Goal: Book appointment/travel/reservation

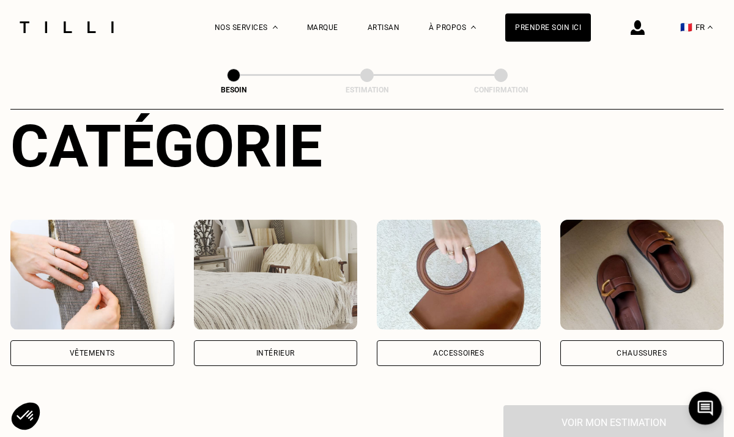
scroll to position [213, 0]
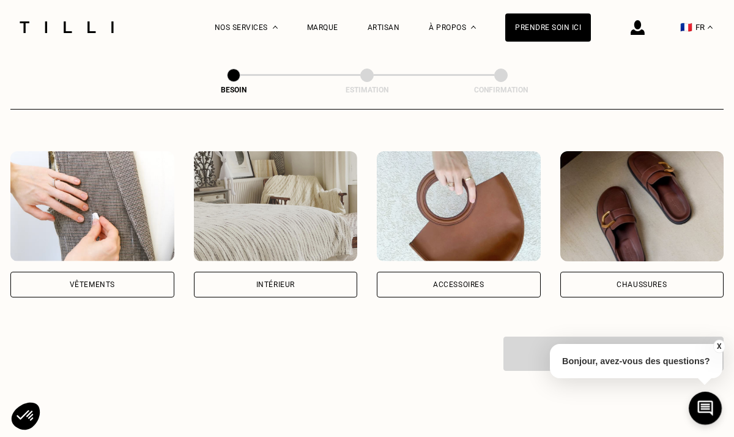
click at [304, 271] on div "Intérieur" at bounding box center [276, 284] width 164 height 26
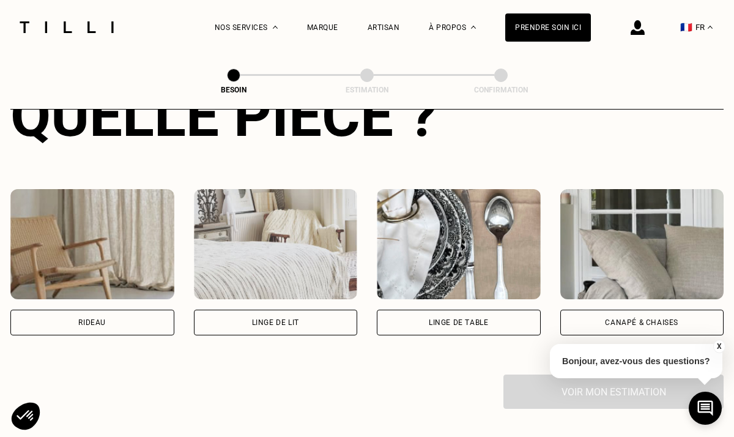
scroll to position [509, 0]
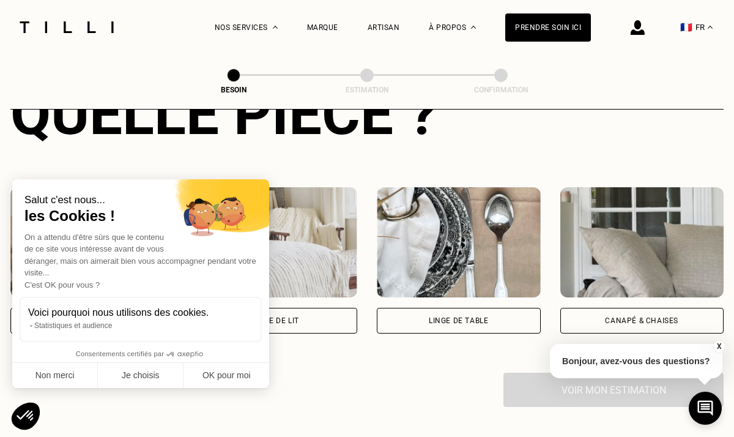
click at [119, 300] on div "Voici pourquoi nous utilisons des cookies. Statistiques et audience" at bounding box center [141, 319] width 242 height 45
click at [209, 380] on button "OK pour moi" at bounding box center [226, 376] width 86 height 26
checkbox input "true"
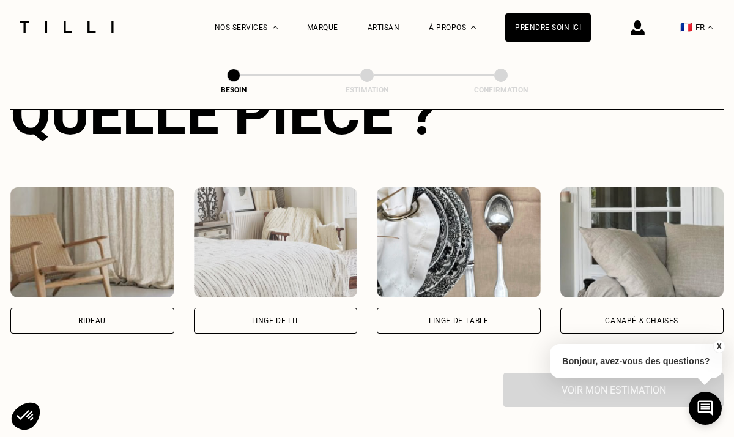
click at [108, 311] on div "Rideau" at bounding box center [92, 321] width 164 height 26
select select "FR"
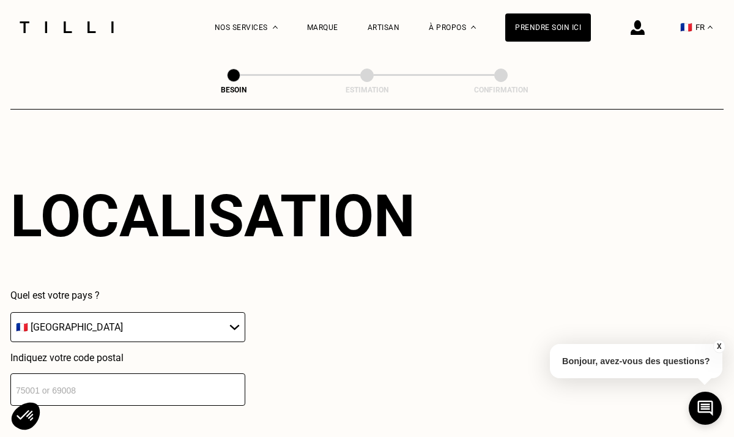
scroll to position [795, 0]
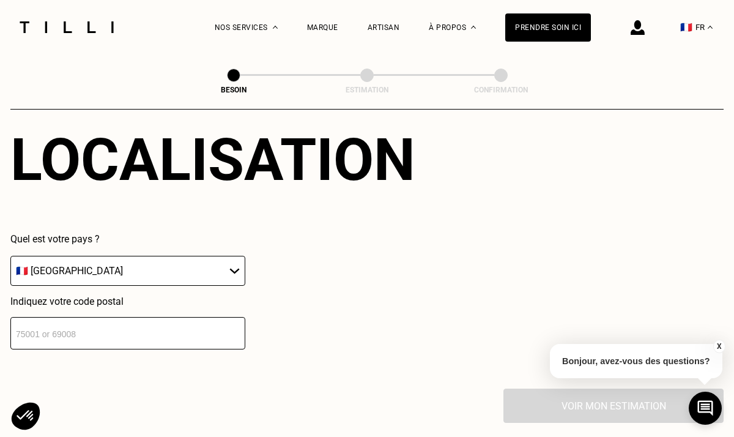
click at [183, 319] on input "number" at bounding box center [127, 333] width 235 height 32
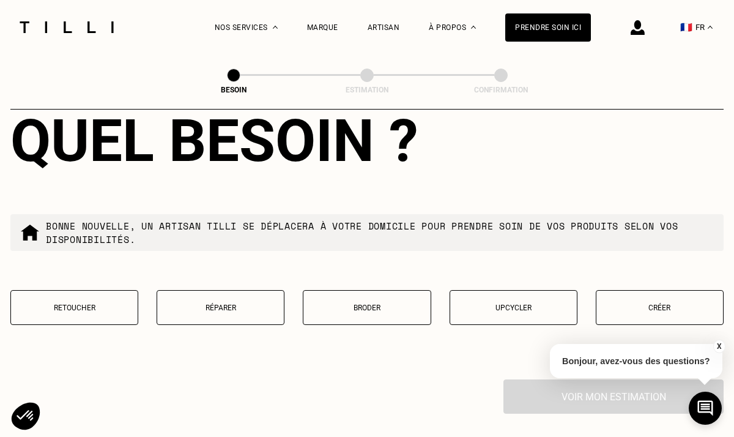
scroll to position [1137, 0]
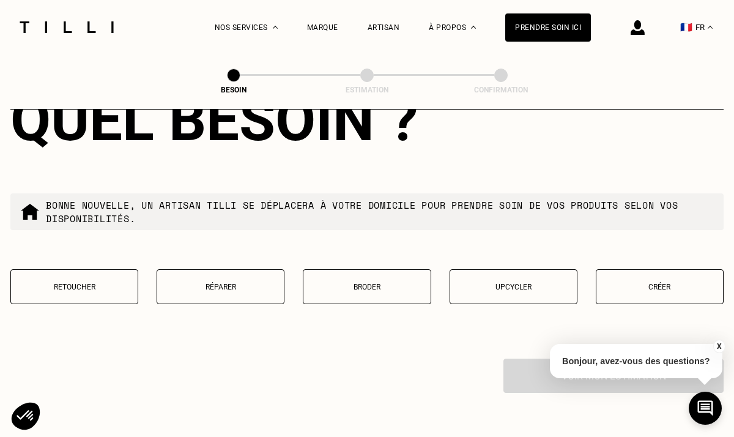
type input "13006"
click at [67, 278] on button "Retoucher" at bounding box center [74, 286] width 128 height 35
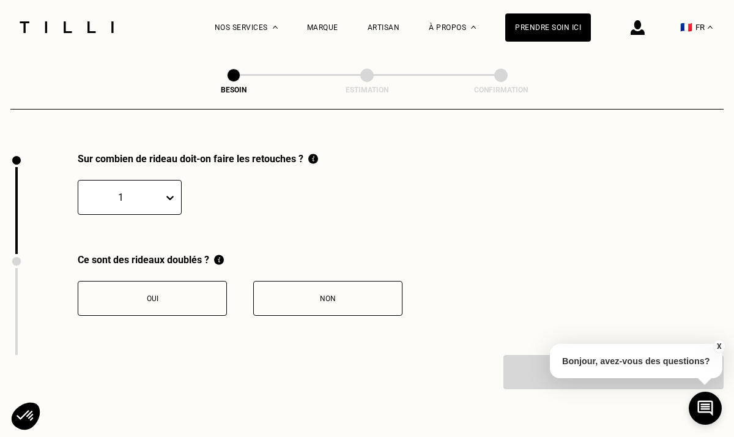
scroll to position [1345, 0]
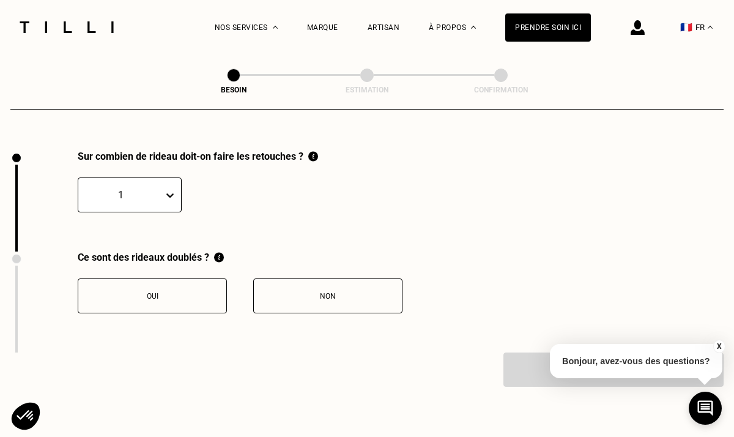
click at [158, 185] on div "1" at bounding box center [120, 194] width 85 height 19
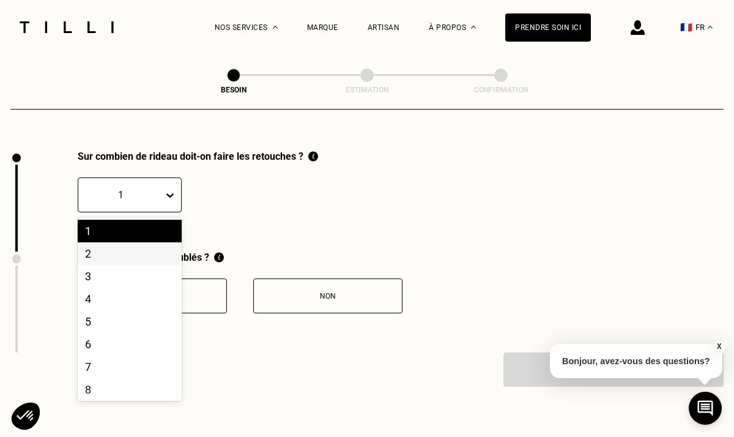
click at [131, 242] on div "2" at bounding box center [130, 253] width 104 height 23
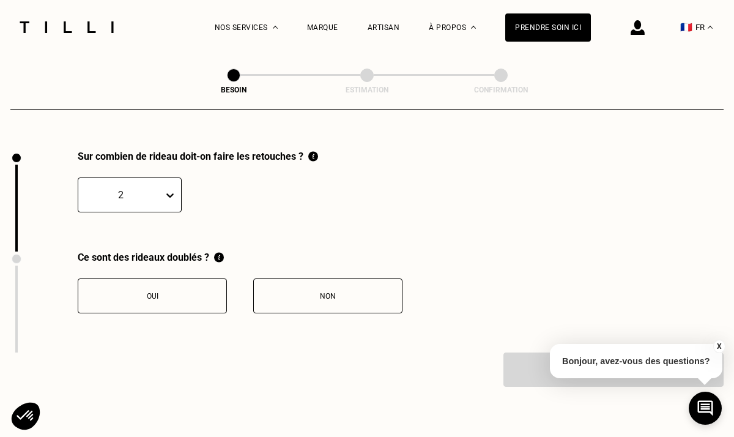
click at [192, 278] on button "Oui" at bounding box center [152, 295] width 149 height 35
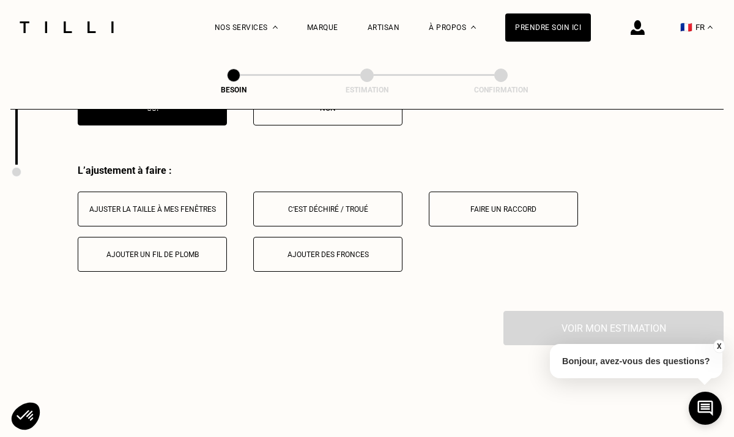
scroll to position [1547, 0]
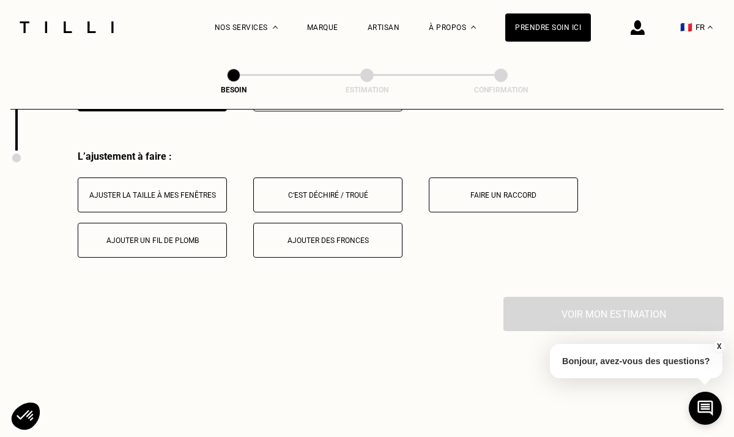
click at [209, 192] on button "Ajuster la taille à mes fenêtres" at bounding box center [152, 194] width 149 height 35
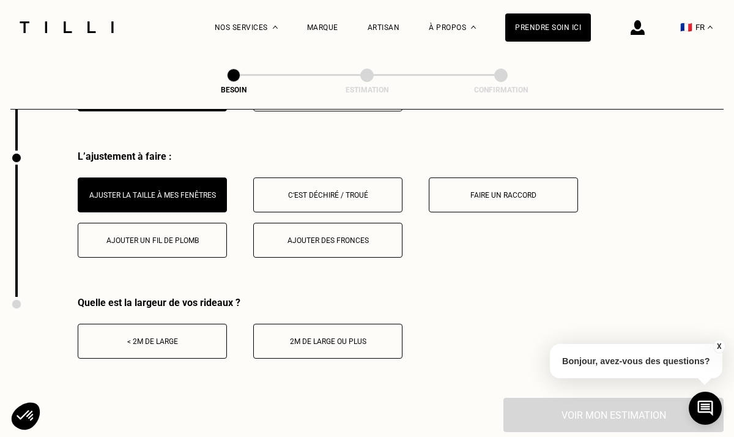
click at [197, 333] on button "< 2m de large" at bounding box center [152, 340] width 149 height 35
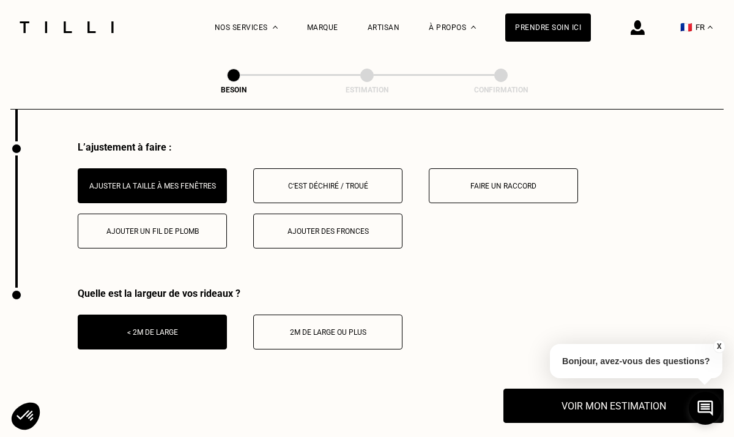
scroll to position [1556, 0]
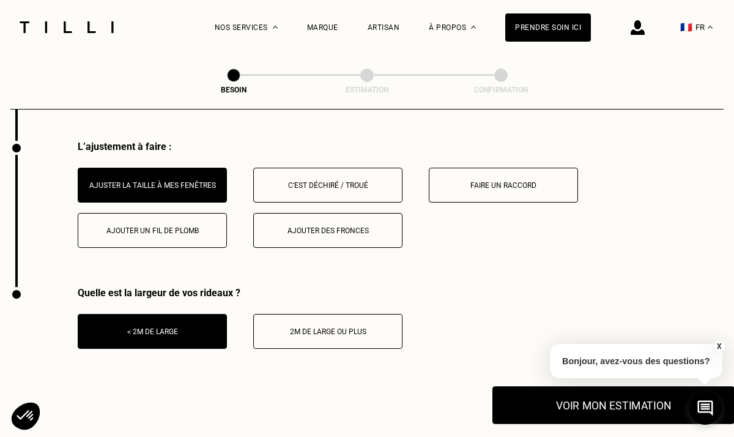
click at [567, 394] on button "Voir mon estimation" at bounding box center [613, 405] width 242 height 38
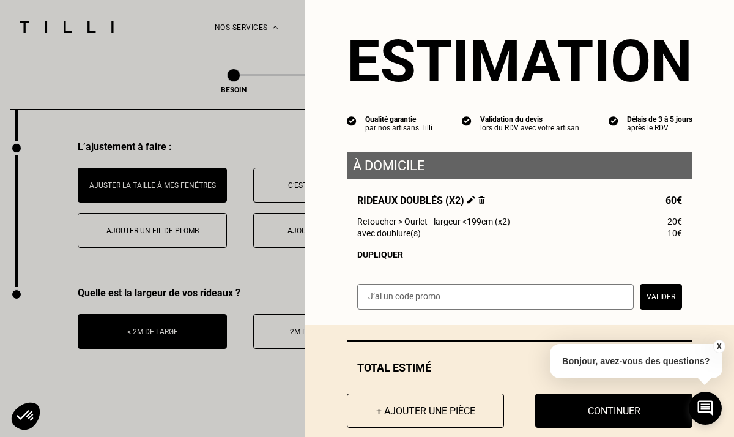
scroll to position [35, 0]
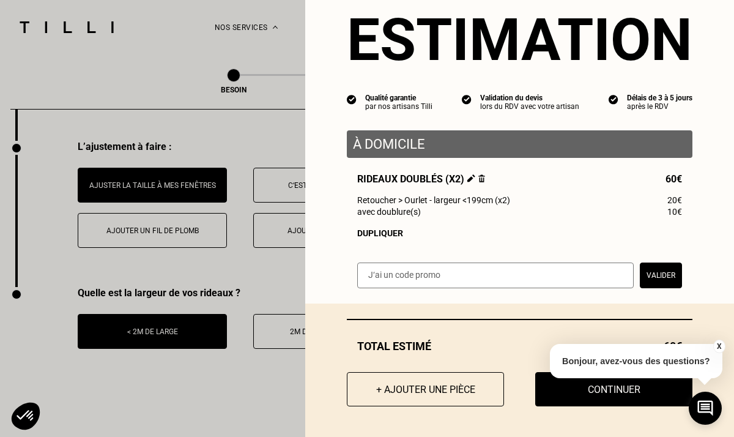
click at [719, 349] on button "X" at bounding box center [718, 345] width 12 height 13
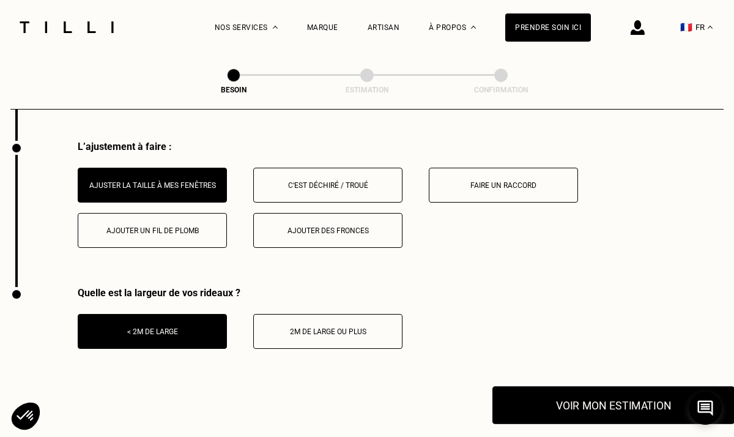
click at [633, 386] on button "Voir mon estimation" at bounding box center [613, 405] width 242 height 38
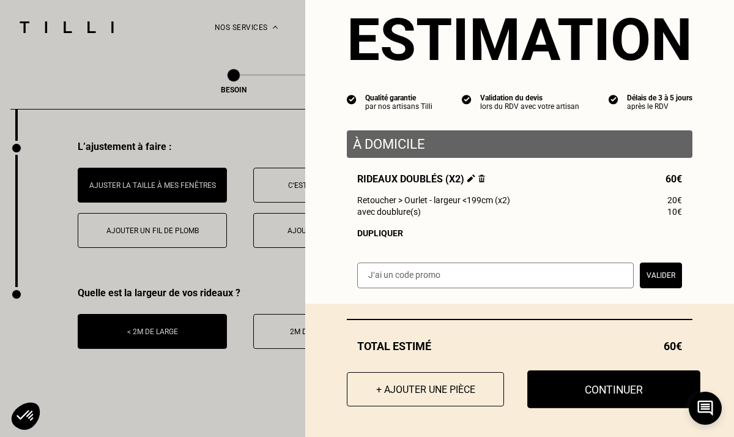
click at [614, 391] on button "Continuer" at bounding box center [613, 389] width 173 height 38
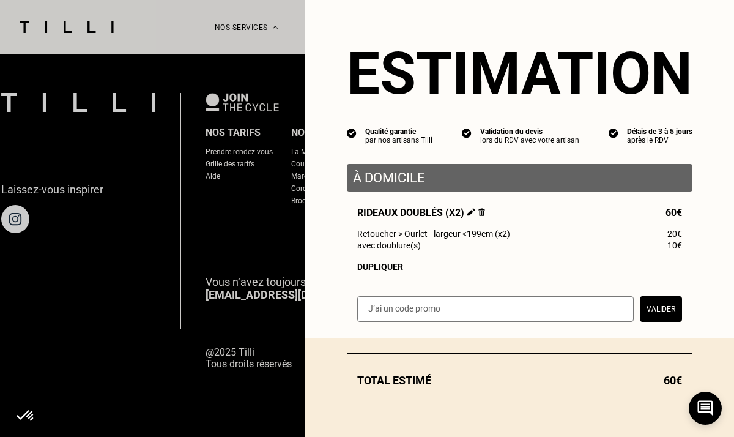
scroll to position [1, 0]
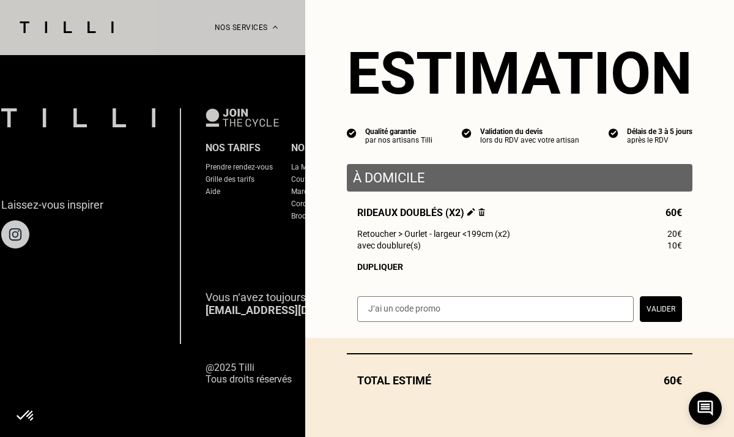
select select "FR"
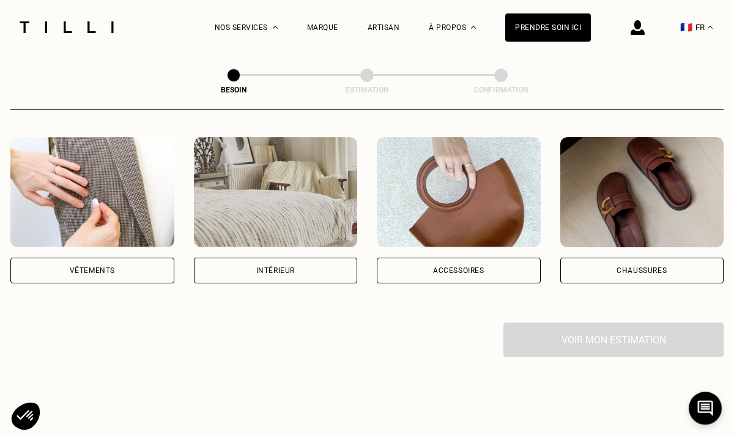
scroll to position [247, 0]
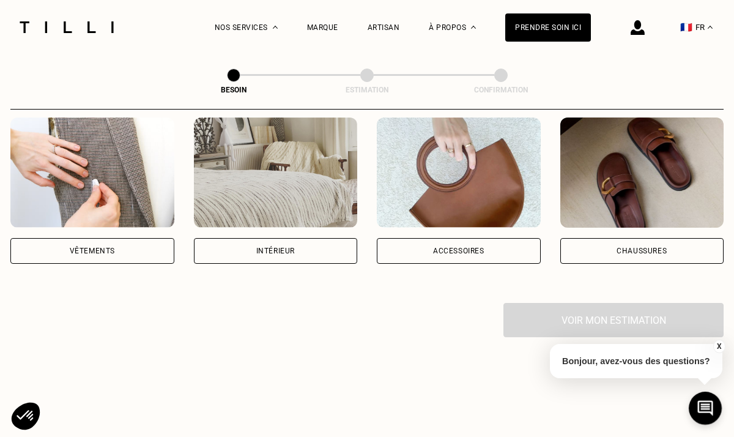
click at [256, 245] on div "Intérieur" at bounding box center [276, 251] width 164 height 26
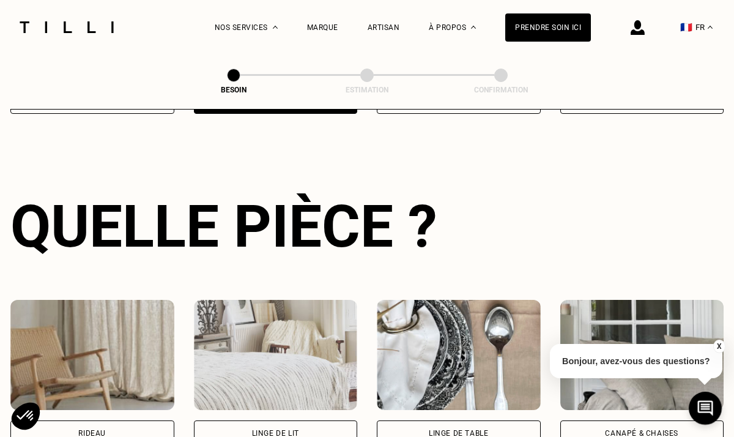
scroll to position [424, 0]
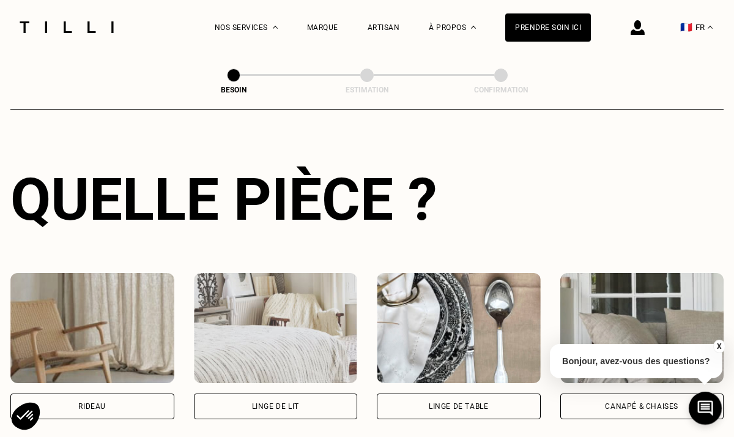
click at [140, 396] on div "Rideau" at bounding box center [92, 406] width 164 height 26
select select "FR"
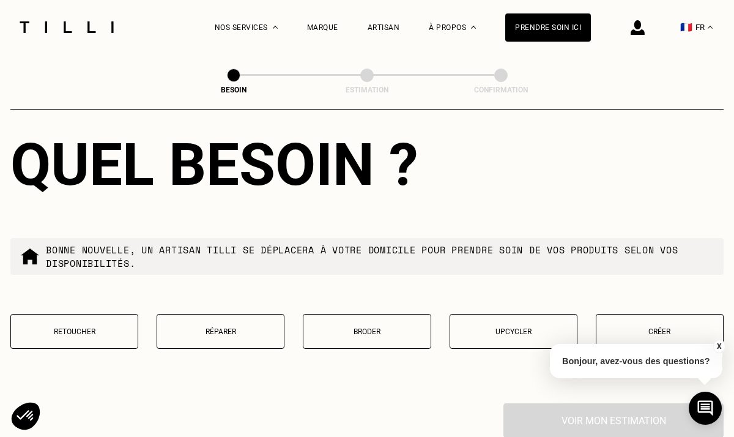
scroll to position [1096, 0]
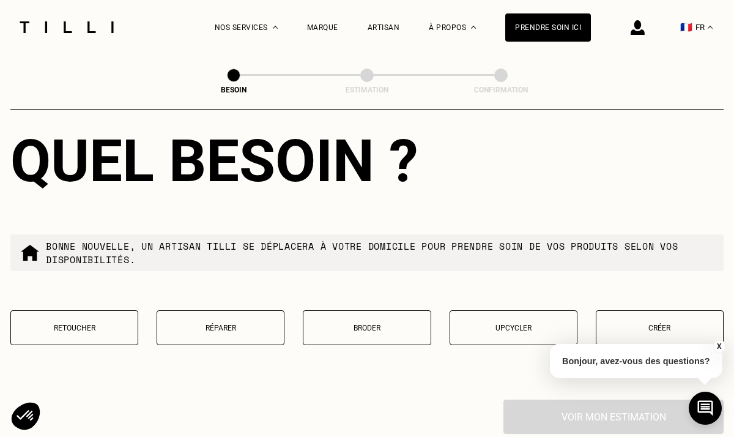
click at [682, 323] on p "Créer" at bounding box center [659, 327] width 114 height 9
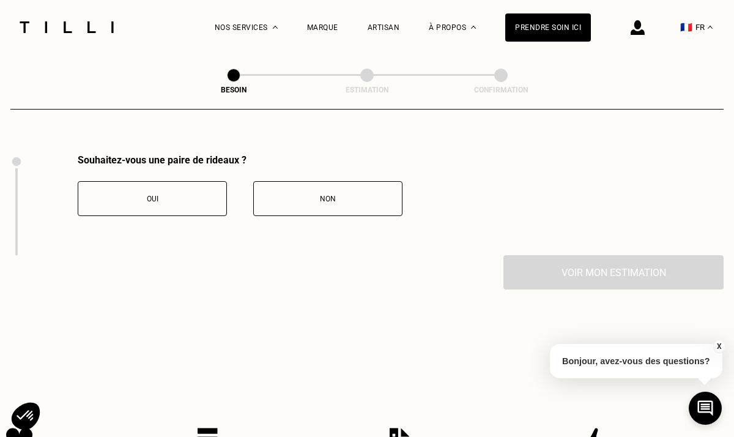
scroll to position [1345, 0]
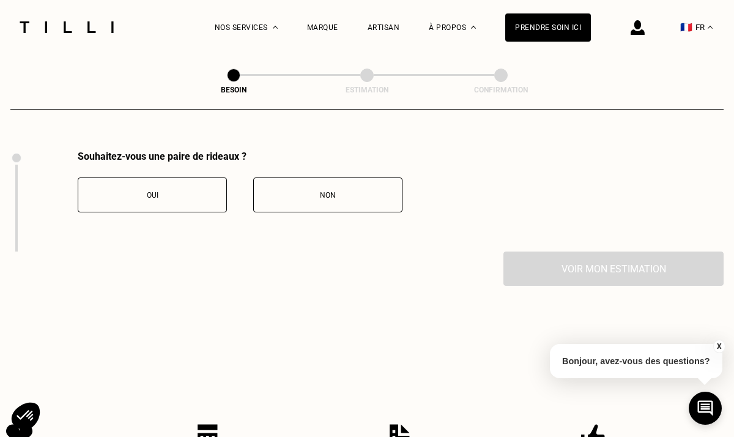
click at [198, 190] on button "Oui" at bounding box center [152, 194] width 149 height 35
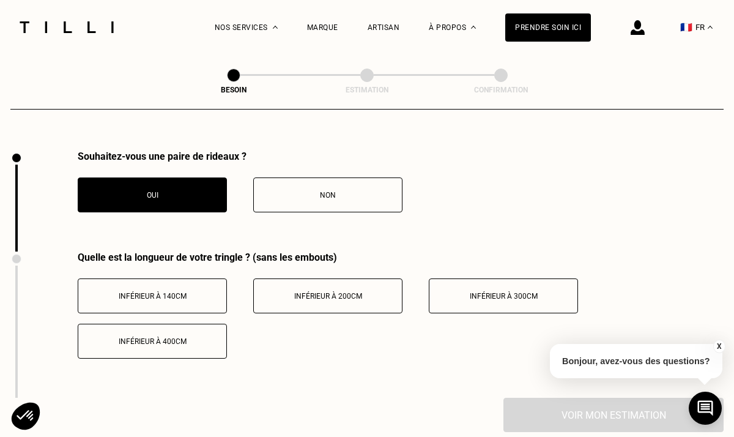
click at [300, 292] on span "Inférieur à 200cm" at bounding box center [328, 296] width 68 height 9
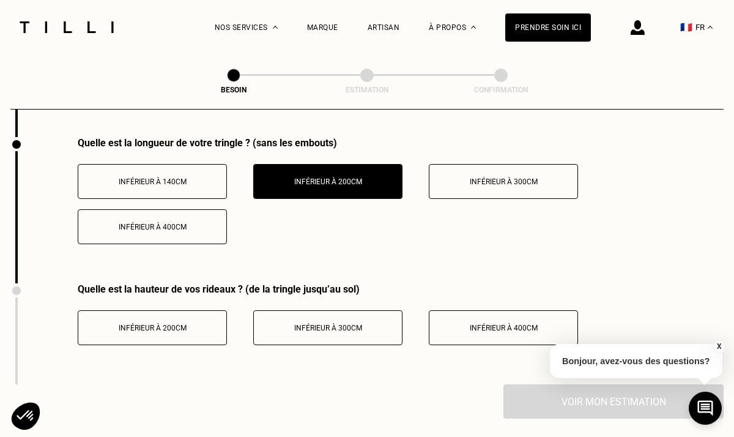
scroll to position [1461, 0]
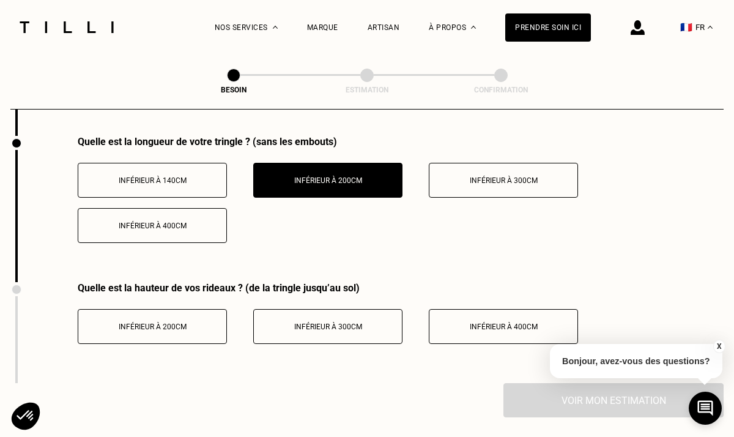
click at [193, 323] on button "Inférieur à 200cm" at bounding box center [152, 326] width 149 height 35
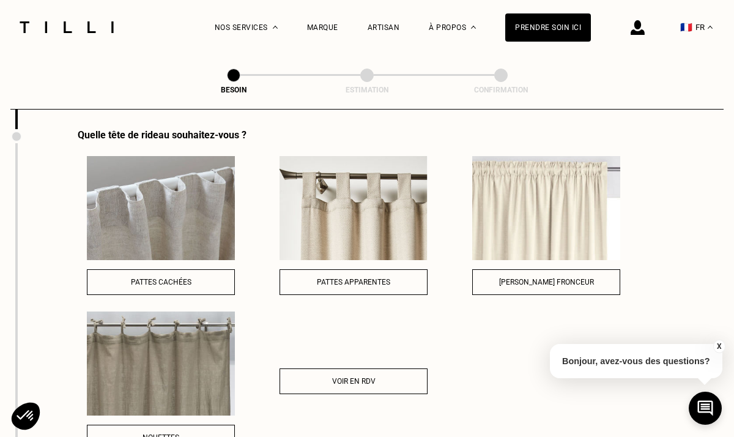
scroll to position [1719, 0]
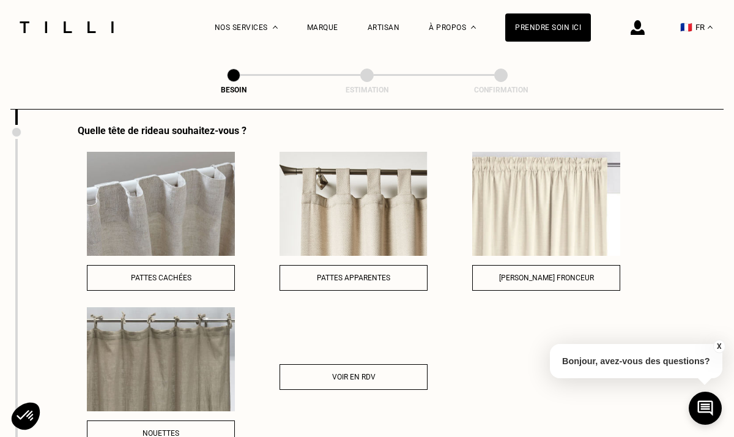
click at [190, 273] on span "Pattes cachées" at bounding box center [161, 277] width 61 height 9
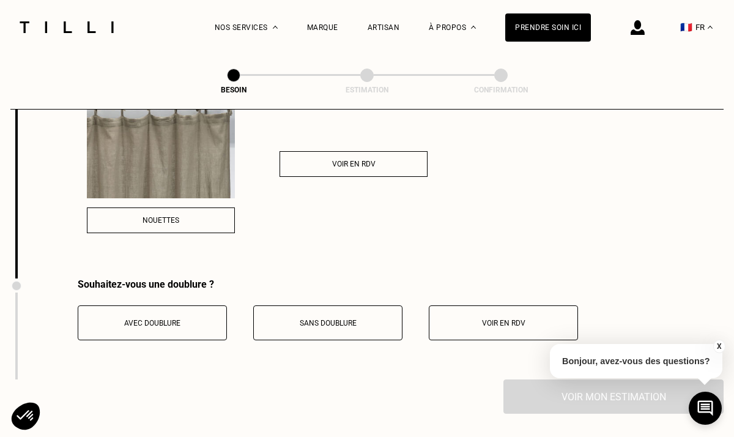
scroll to position [1955, 0]
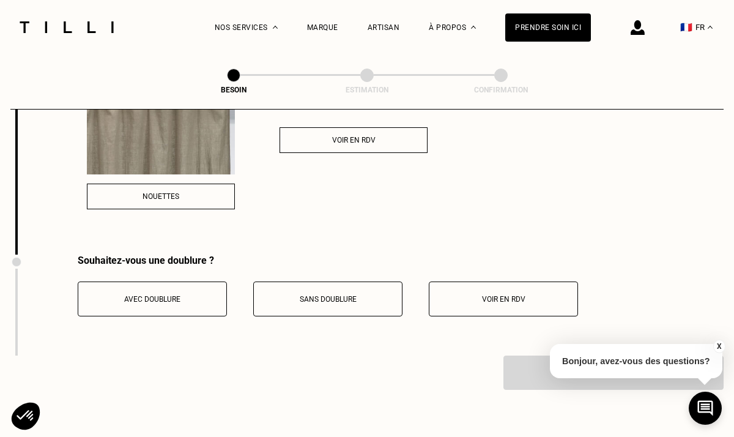
click at [212, 296] on button "Avec doublure" at bounding box center [152, 298] width 149 height 35
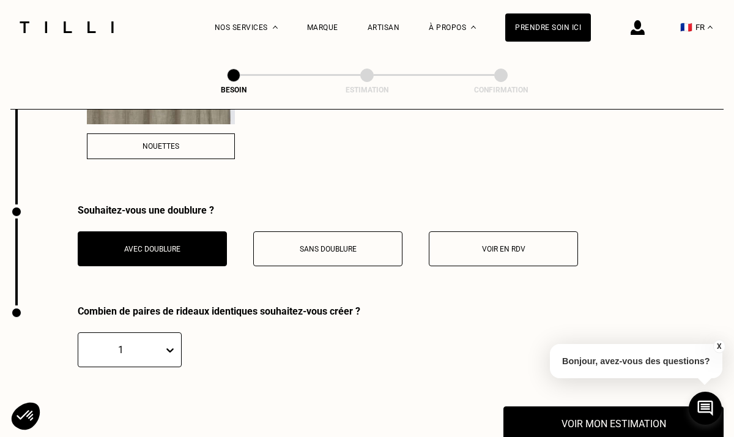
scroll to position [2032, 0]
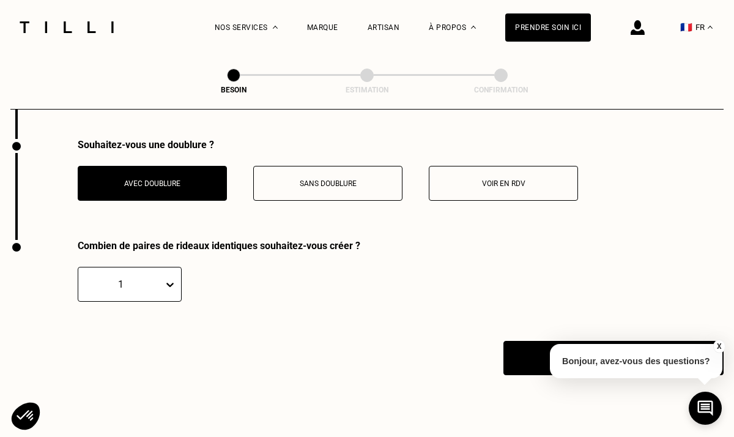
click at [163, 301] on div "1" at bounding box center [130, 284] width 104 height 35
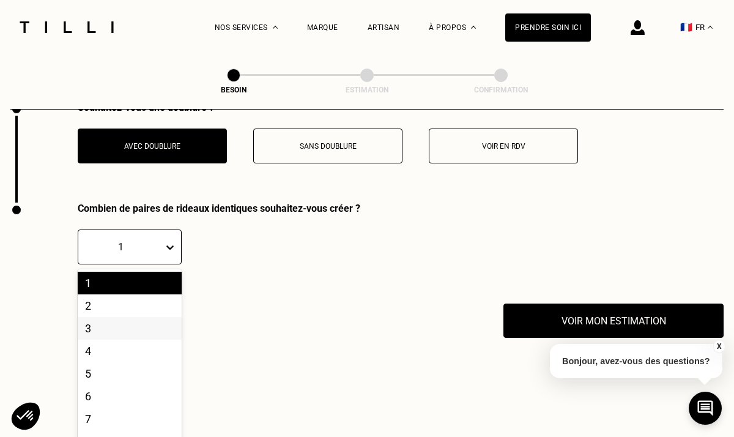
scroll to position [2115, 0]
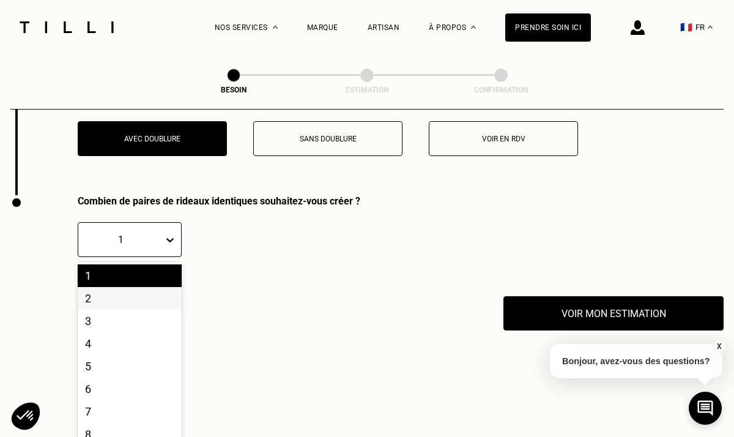
click at [138, 287] on div "2" at bounding box center [130, 298] width 104 height 23
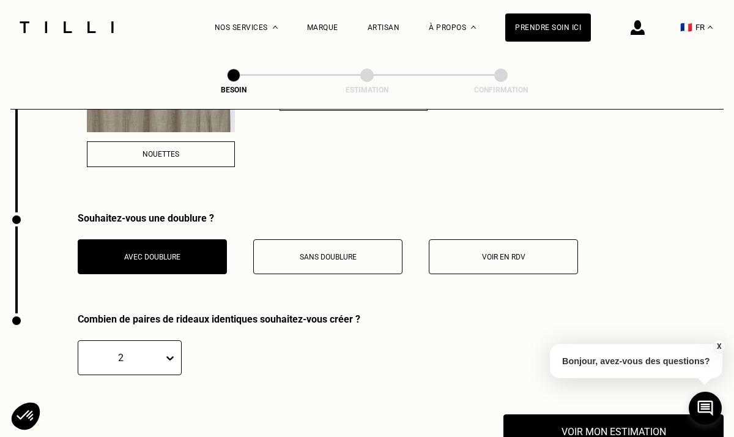
scroll to position [2029, 0]
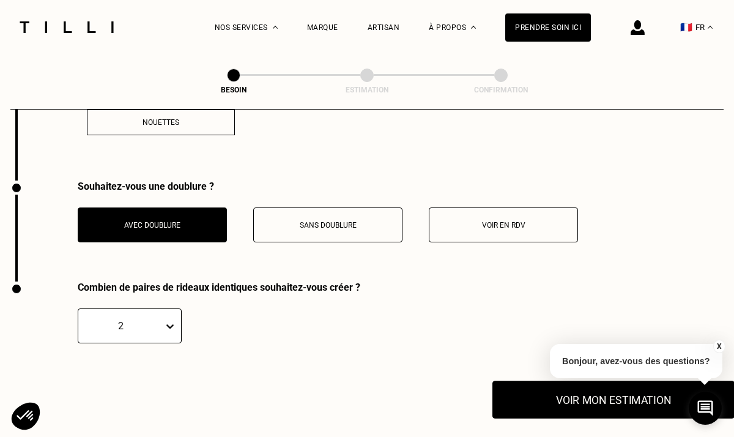
click at [532, 380] on button "Voir mon estimation" at bounding box center [613, 399] width 242 height 38
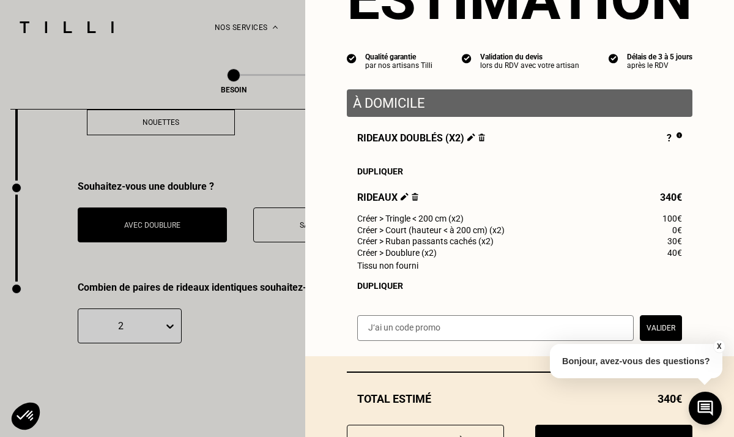
scroll to position [129, 0]
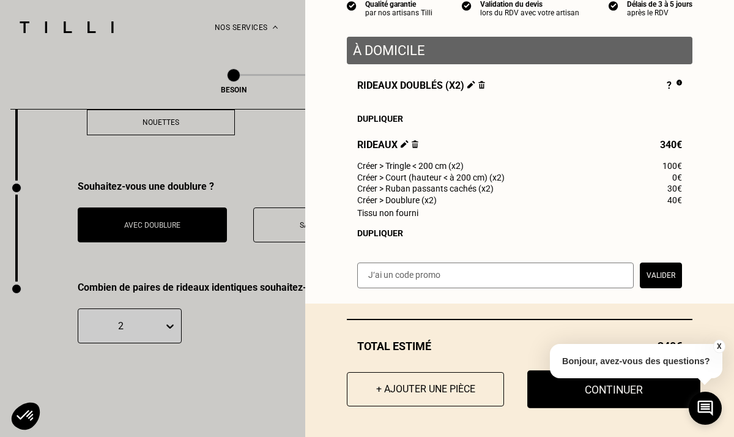
click at [559, 389] on button "Continuer" at bounding box center [613, 389] width 173 height 38
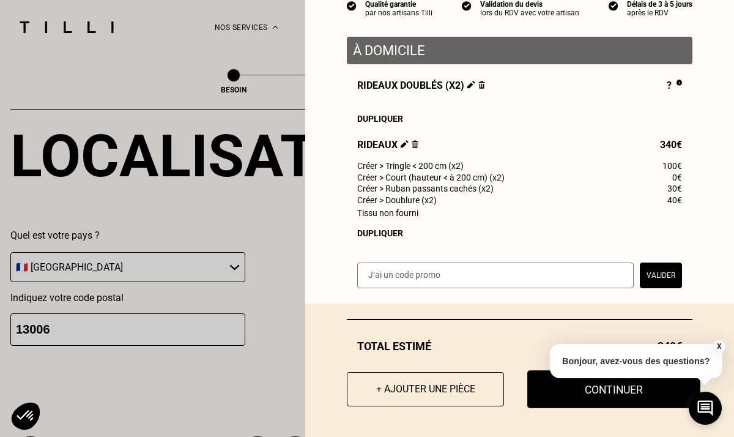
scroll to position [95, 0]
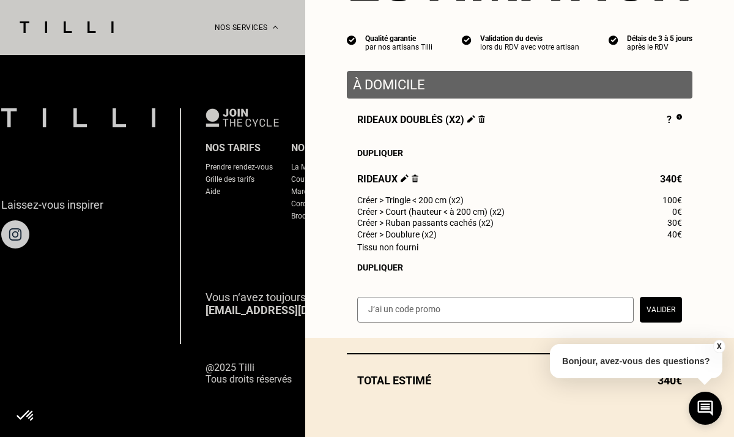
select select "FR"
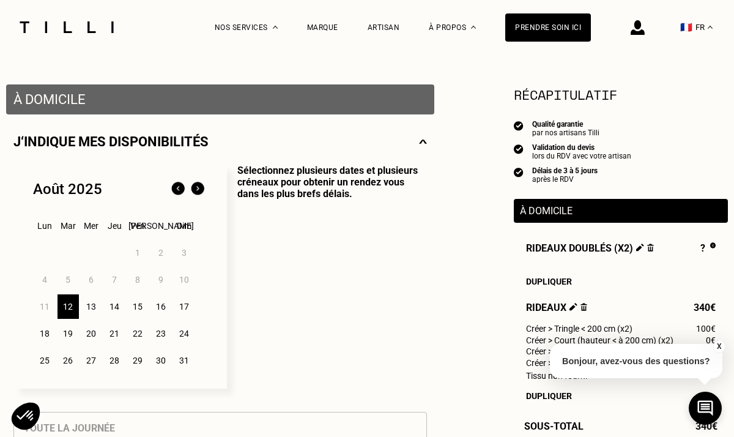
scroll to position [221, 0]
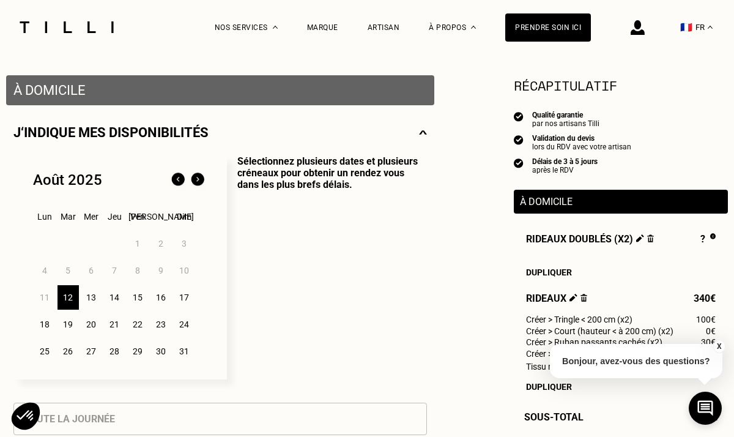
click at [116, 297] on div "14" at bounding box center [114, 297] width 21 height 24
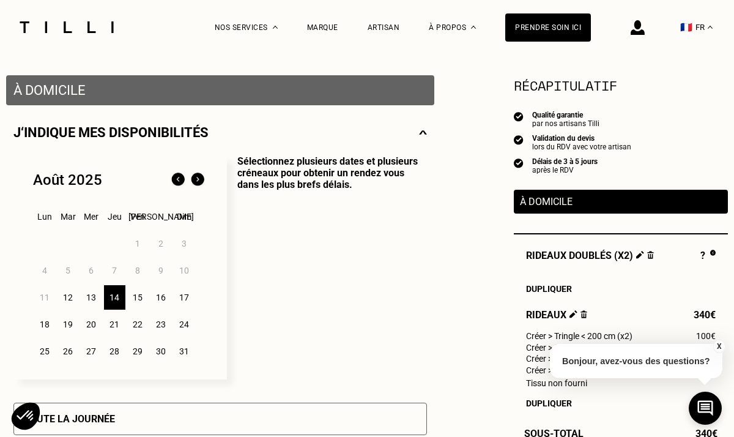
click at [142, 298] on div "15" at bounding box center [137, 297] width 21 height 24
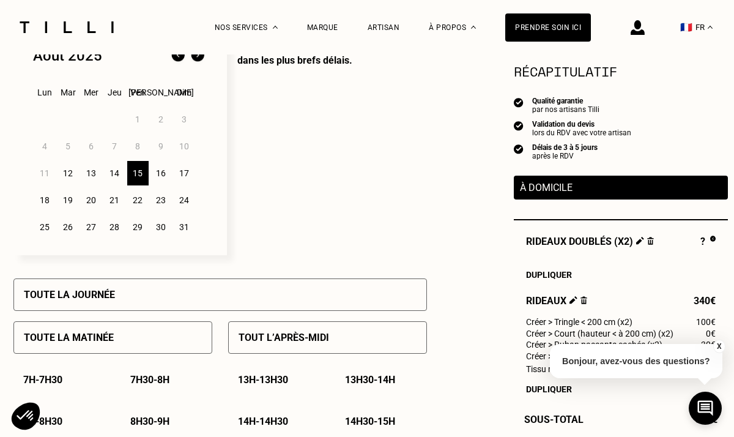
scroll to position [341, 0]
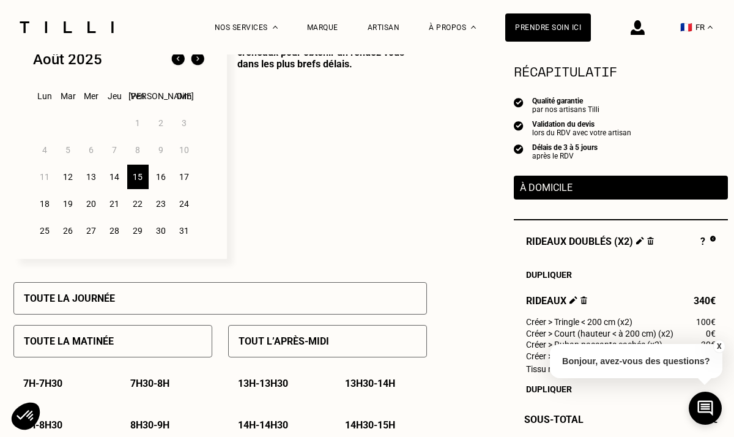
click at [114, 172] on div "14" at bounding box center [114, 176] width 21 height 24
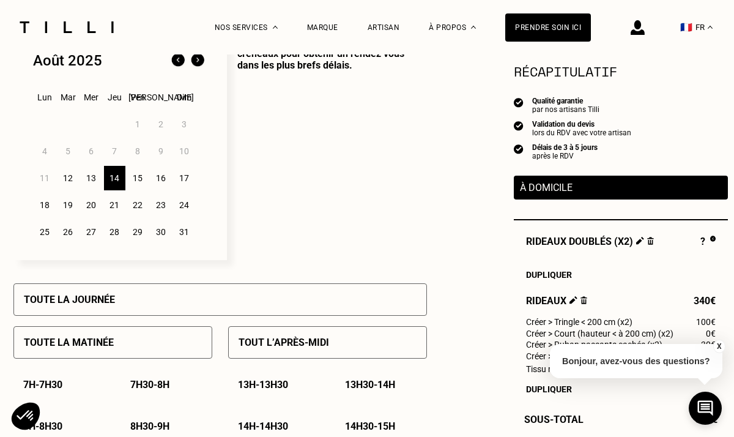
scroll to position [276, 0]
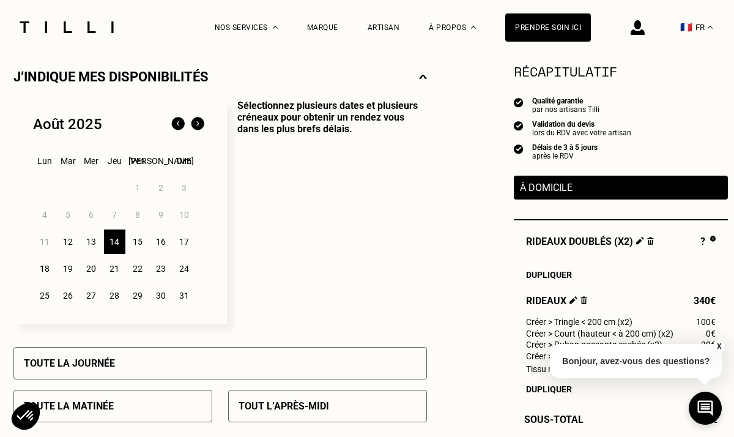
click at [48, 267] on div "18" at bounding box center [44, 268] width 21 height 24
click at [120, 245] on div "14" at bounding box center [114, 241] width 21 height 24
click at [38, 271] on div "18" at bounding box center [44, 268] width 21 height 24
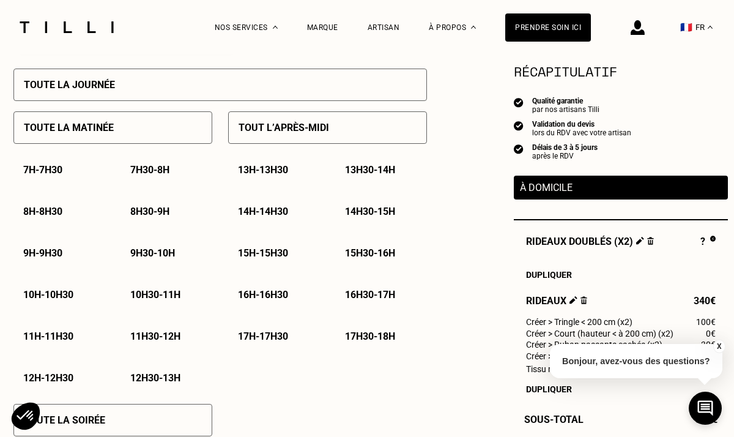
scroll to position [557, 0]
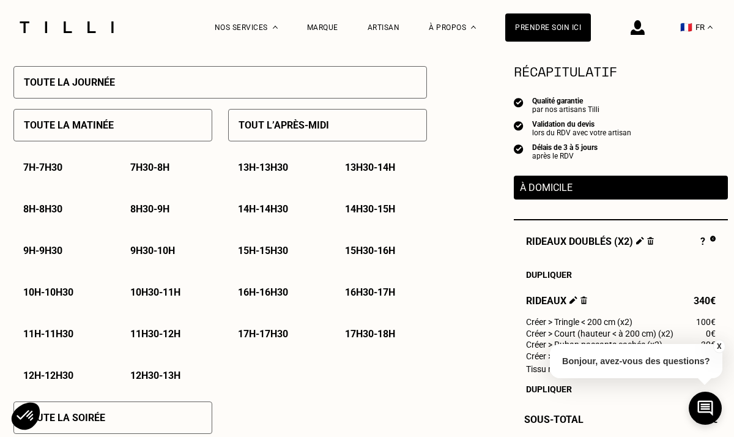
click at [157, 209] on p "8h30 - 9h" at bounding box center [149, 209] width 39 height 12
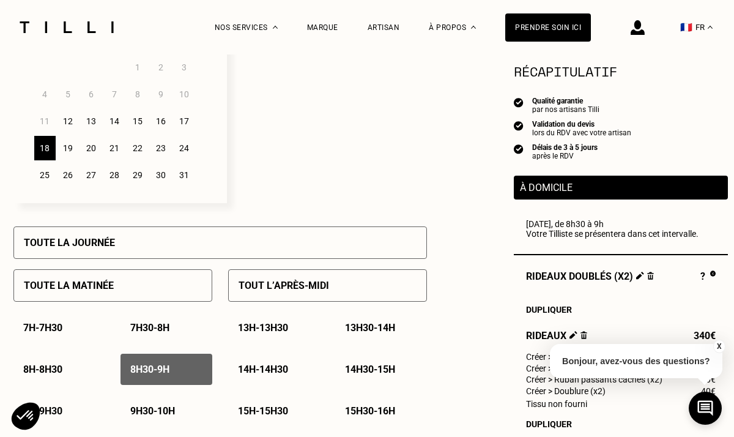
scroll to position [389, 0]
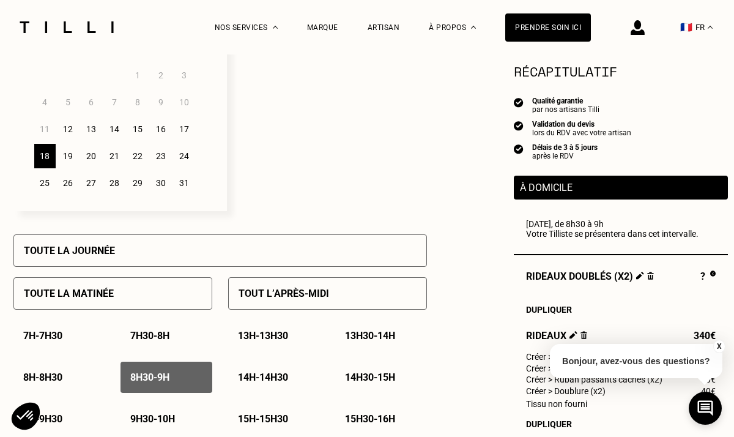
click at [142, 129] on div "15" at bounding box center [137, 129] width 21 height 24
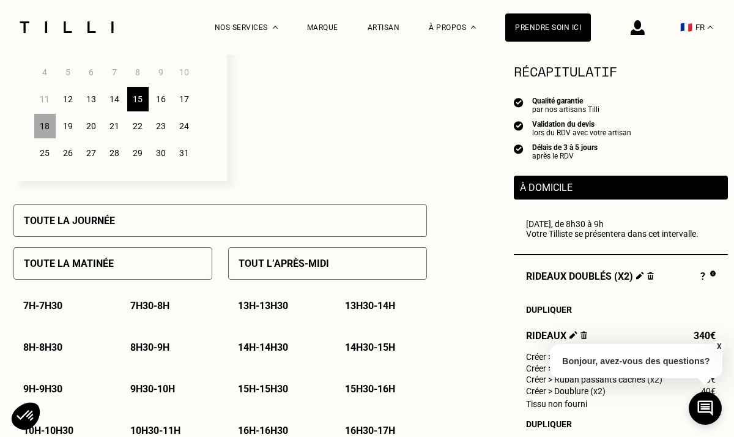
scroll to position [466, 0]
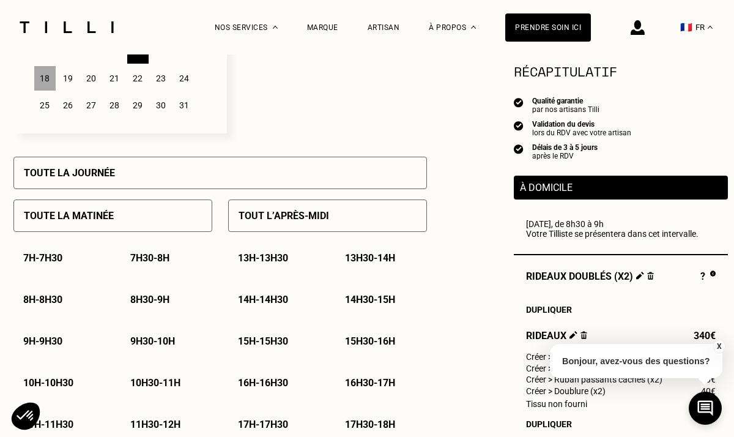
click at [155, 295] on p "8h30 - 9h" at bounding box center [149, 299] width 39 height 12
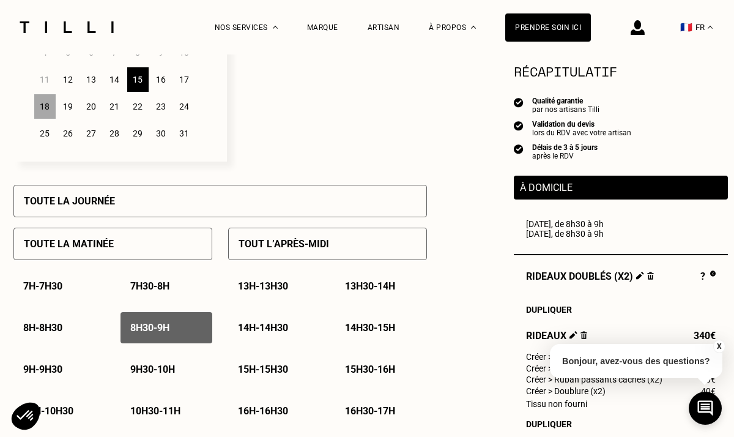
scroll to position [438, 0]
click at [46, 114] on div "18" at bounding box center [44, 107] width 21 height 24
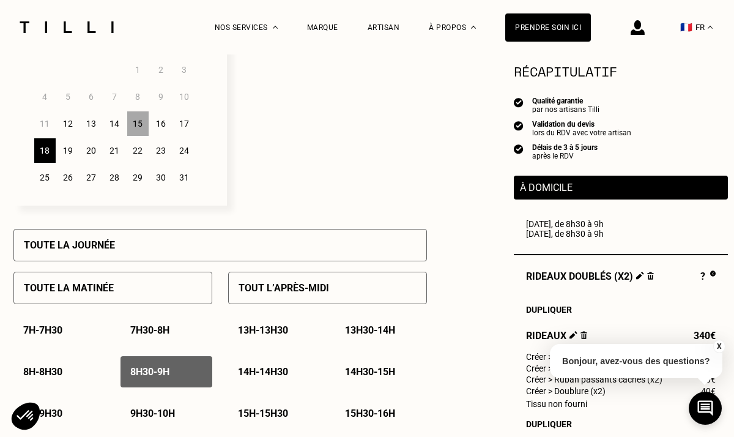
click at [138, 128] on div "15" at bounding box center [137, 123] width 21 height 24
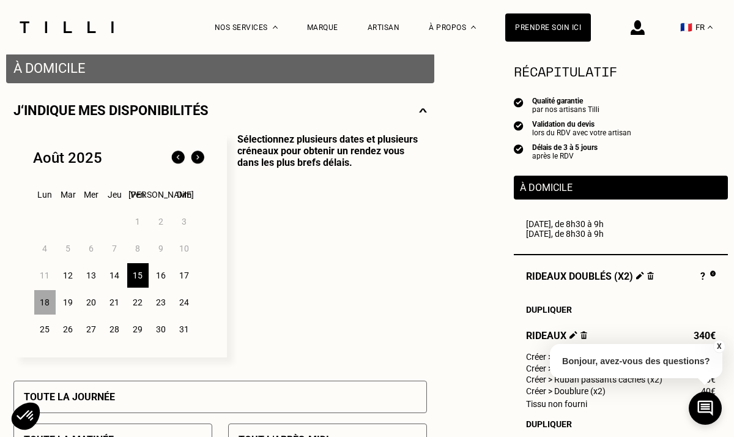
scroll to position [227, 0]
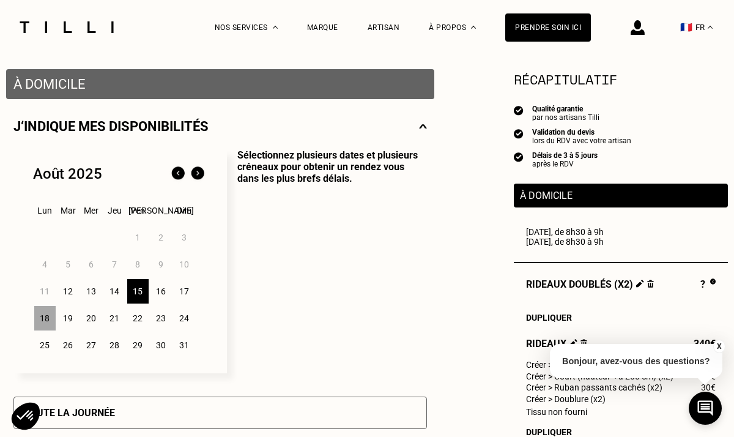
click at [142, 286] on div "15" at bounding box center [137, 291] width 21 height 24
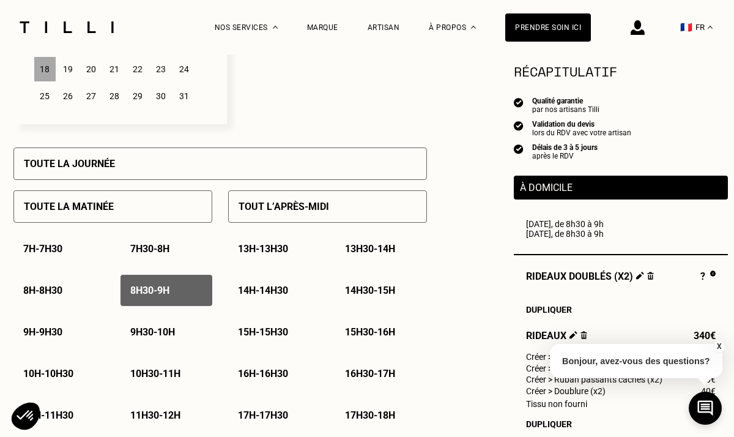
scroll to position [554, 0]
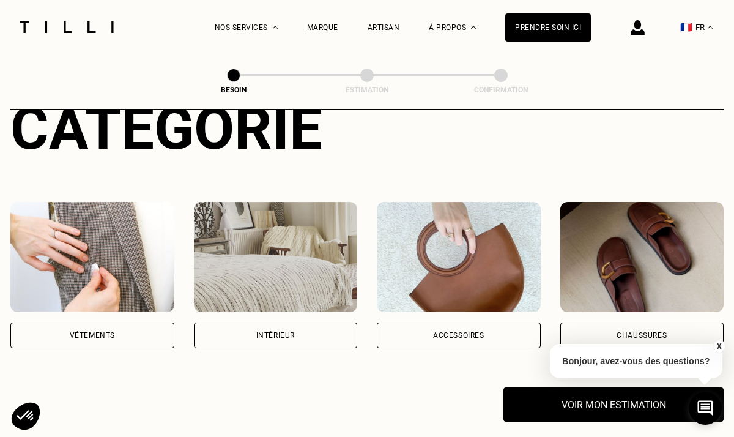
scroll to position [188, 0]
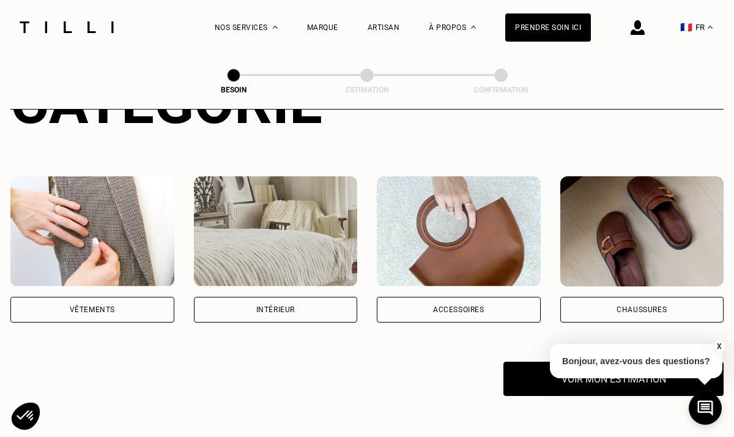
click at [286, 306] on div "Intérieur" at bounding box center [275, 309] width 39 height 7
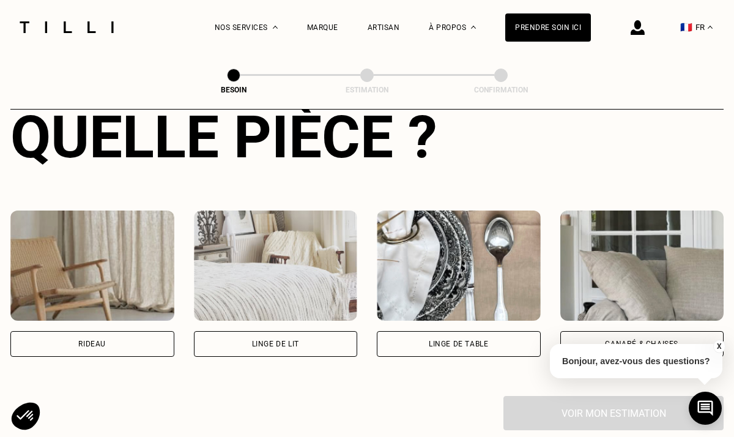
scroll to position [606, 0]
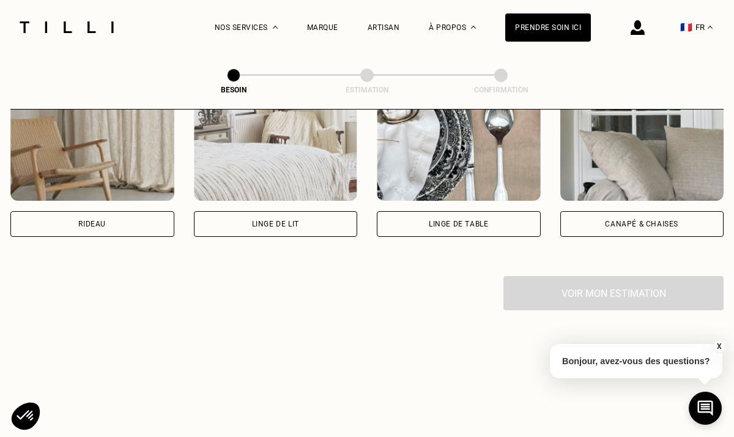
click at [136, 211] on div "Rideau" at bounding box center [92, 224] width 164 height 26
select select "FR"
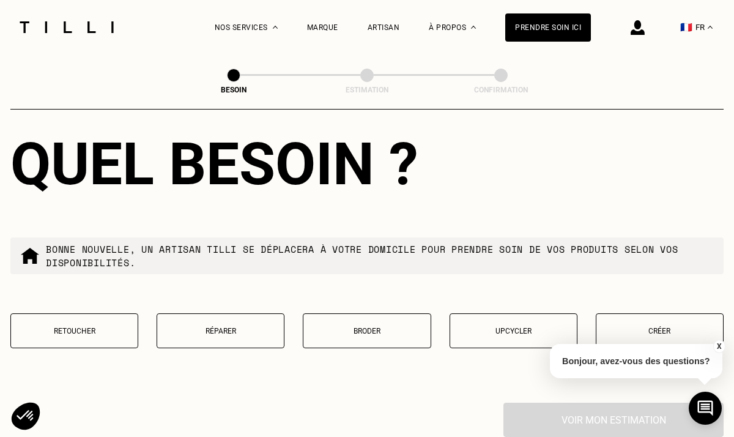
scroll to position [1130, 0]
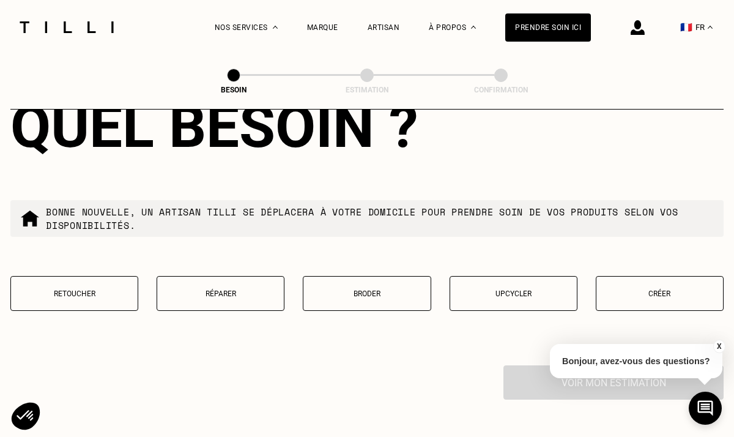
click at [634, 289] on p "Créer" at bounding box center [659, 293] width 114 height 9
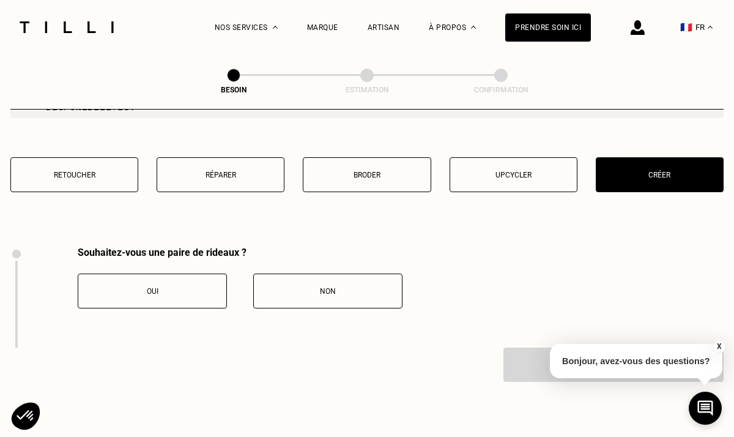
scroll to position [1345, 0]
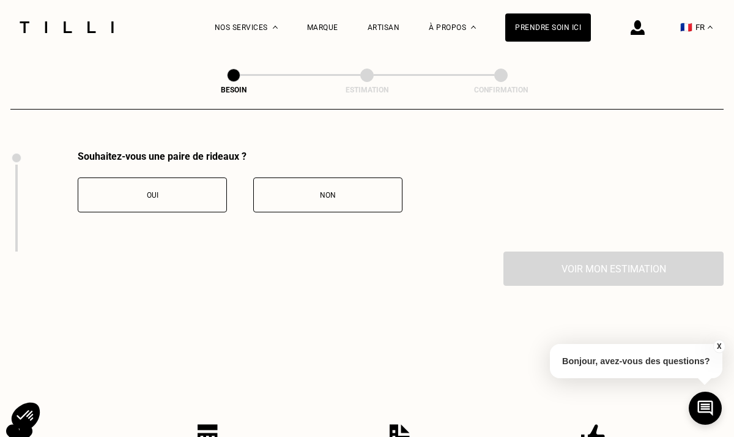
click at [188, 191] on div "Oui" at bounding box center [152, 195] width 136 height 9
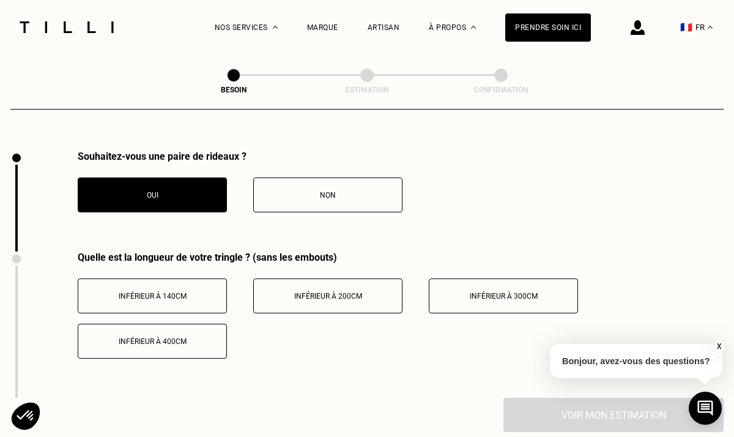
click at [308, 292] on span "Inférieur à 200cm" at bounding box center [328, 296] width 68 height 9
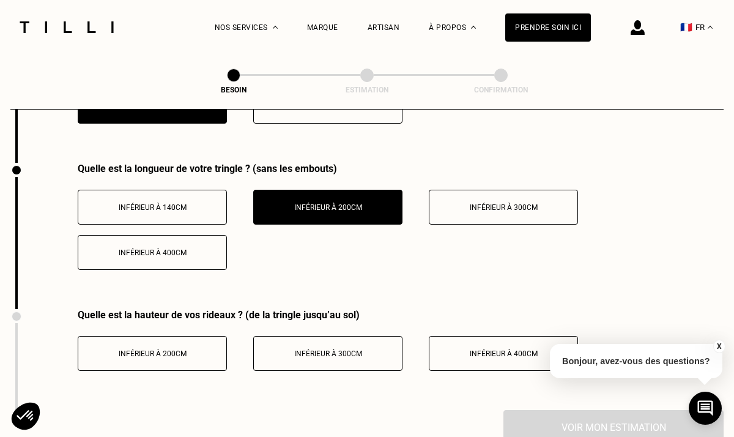
scroll to position [1475, 0]
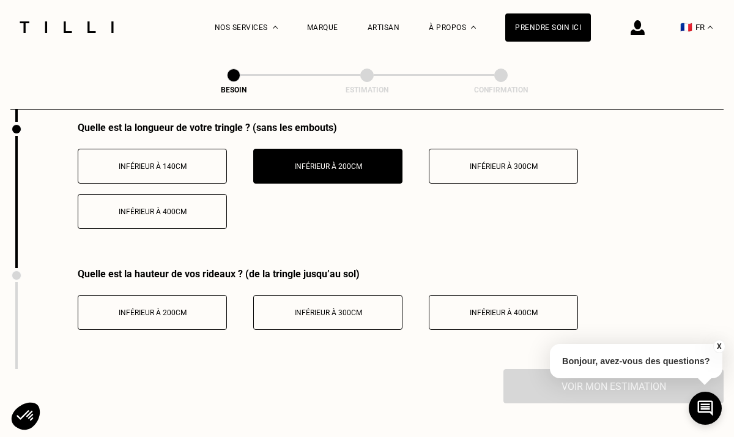
click at [191, 295] on button "Inférieur à 200cm" at bounding box center [152, 312] width 149 height 35
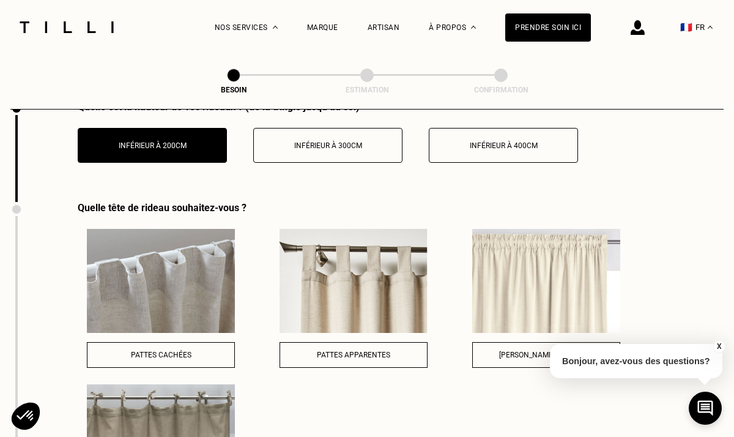
scroll to position [1643, 0]
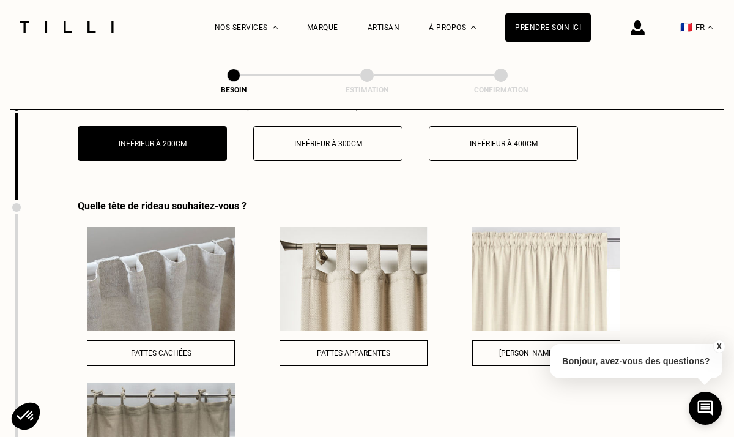
click at [201, 348] on div "Pattes cachées" at bounding box center [161, 352] width 134 height 9
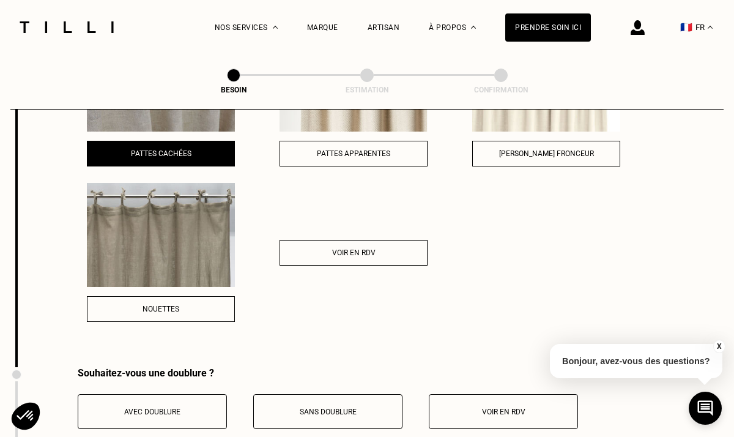
scroll to position [1889, 0]
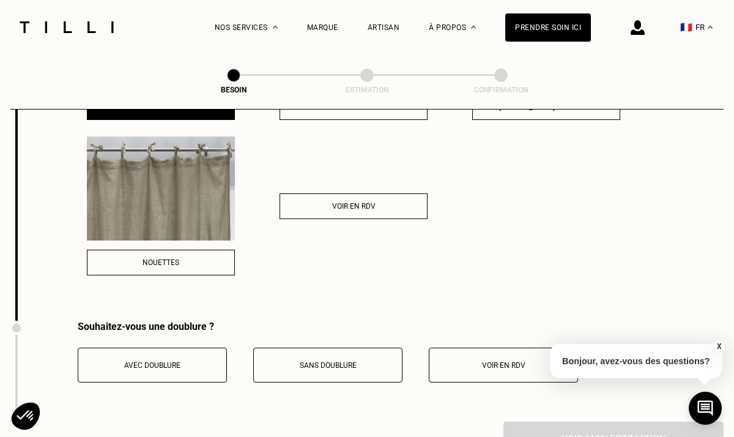
click at [191, 361] on div "Avec doublure" at bounding box center [152, 365] width 136 height 9
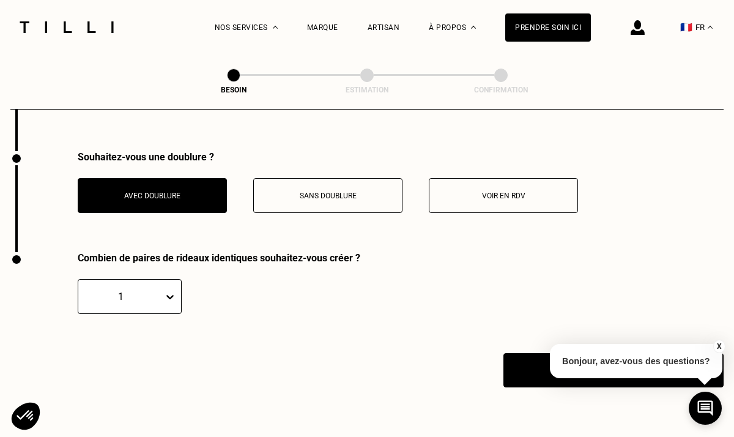
scroll to position [2074, 0]
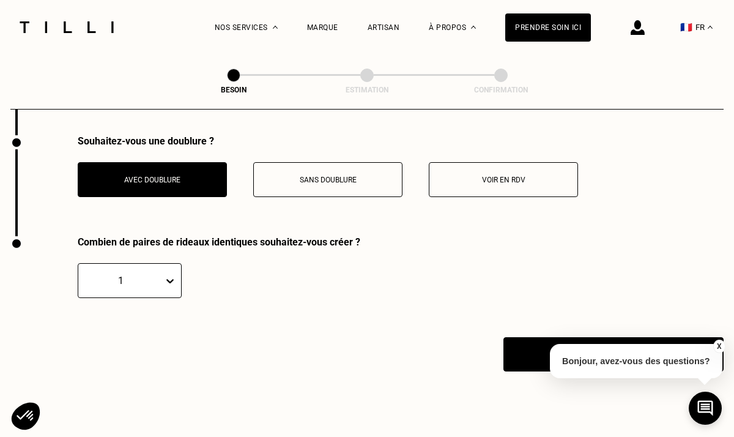
click at [165, 269] on div "1" at bounding box center [130, 280] width 104 height 35
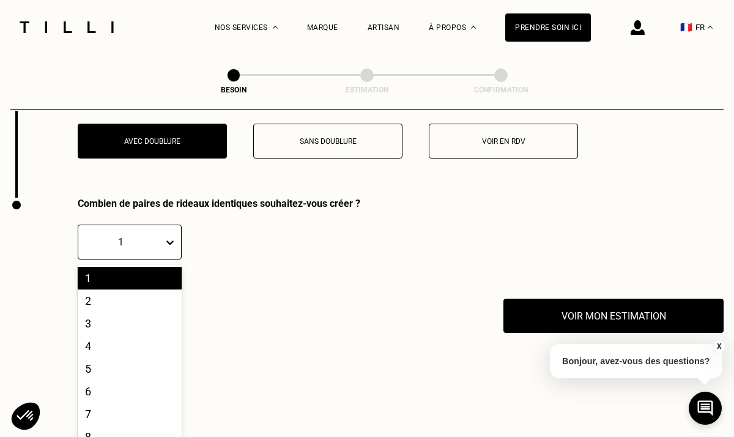
scroll to position [2115, 0]
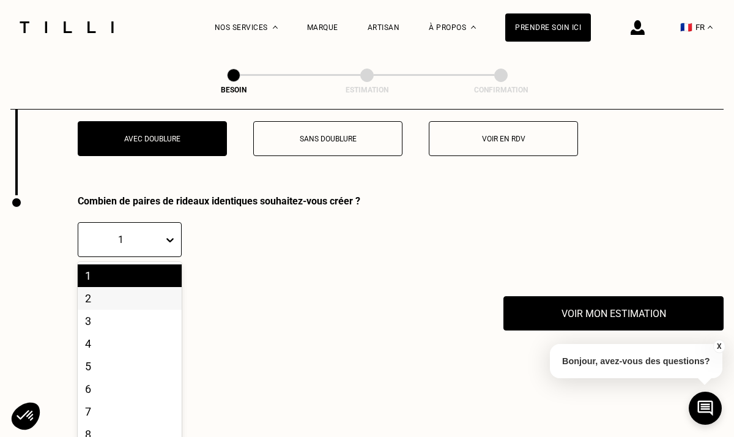
click at [154, 287] on div "2" at bounding box center [130, 298] width 104 height 23
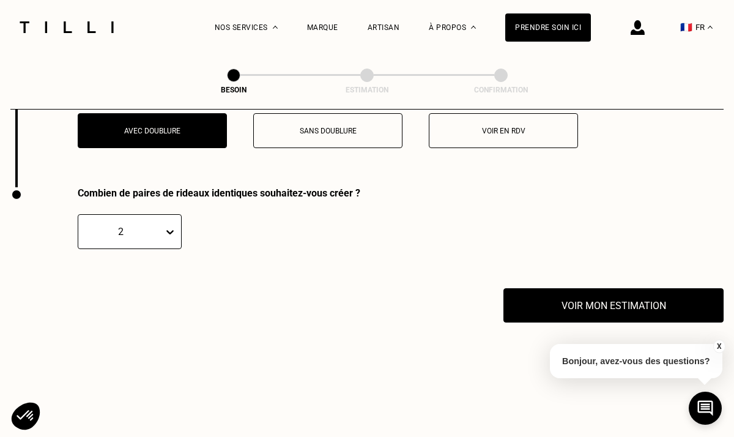
scroll to position [2142, 0]
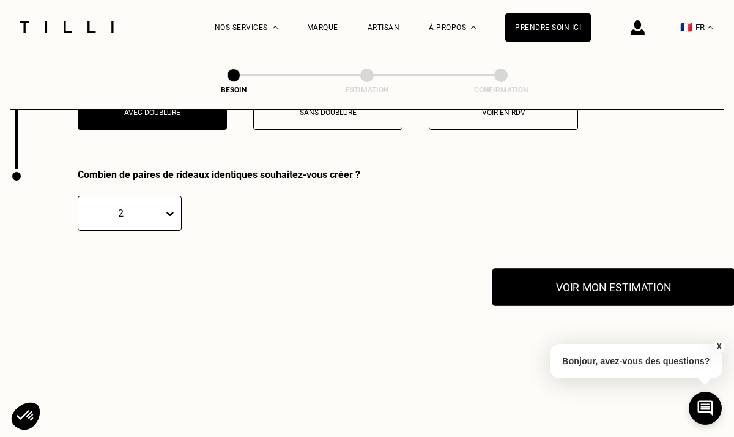
click at [583, 268] on button "Voir mon estimation" at bounding box center [613, 287] width 242 height 38
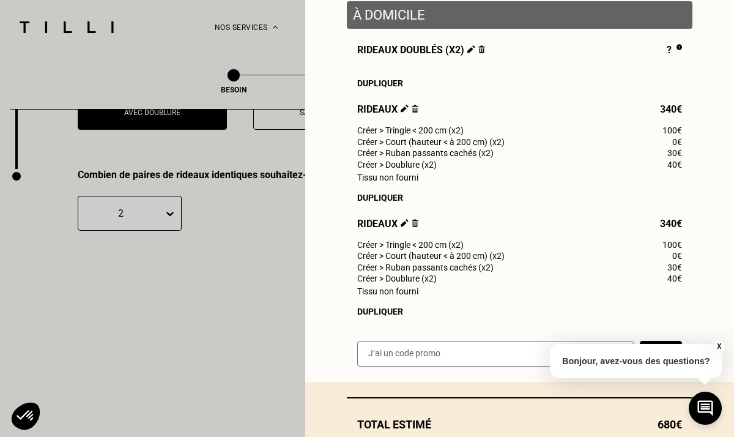
scroll to position [176, 0]
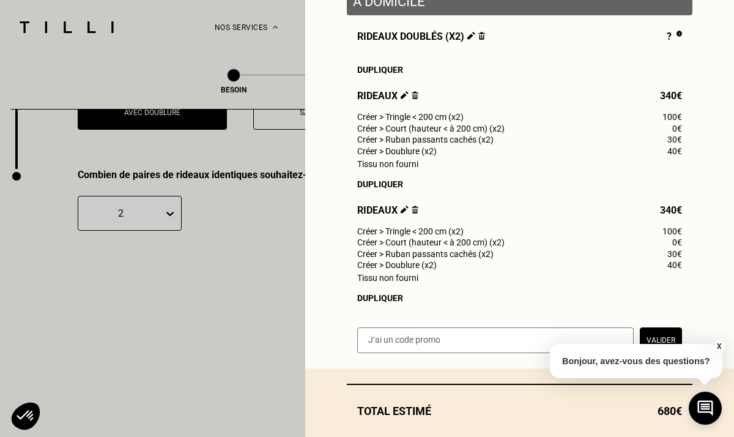
click at [718, 345] on button "X" at bounding box center [718, 345] width 12 height 13
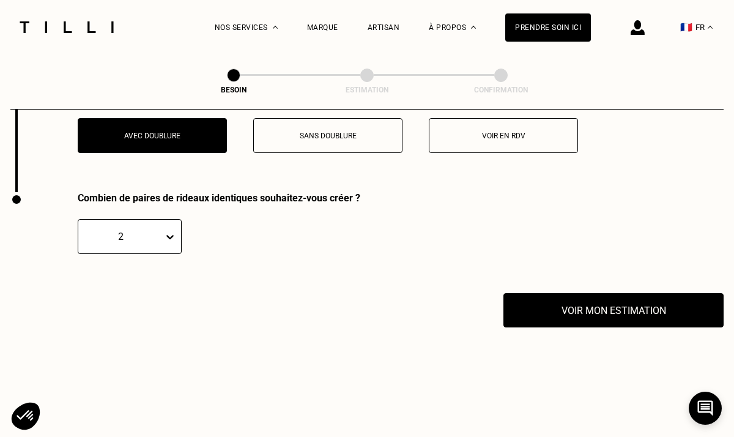
scroll to position [2097, 0]
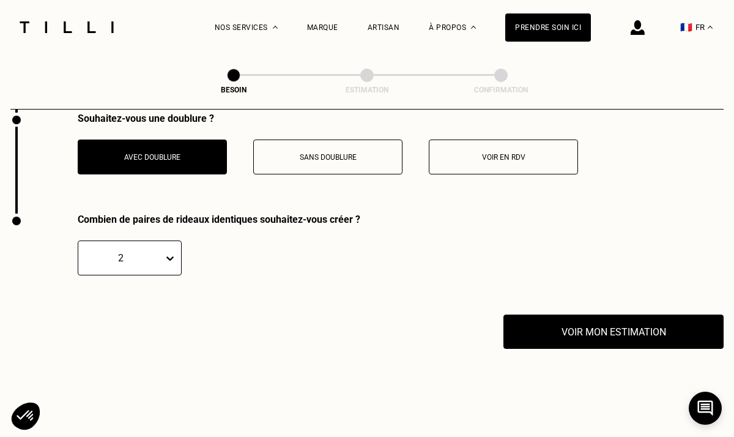
click at [639, 32] on img at bounding box center [637, 27] width 14 height 15
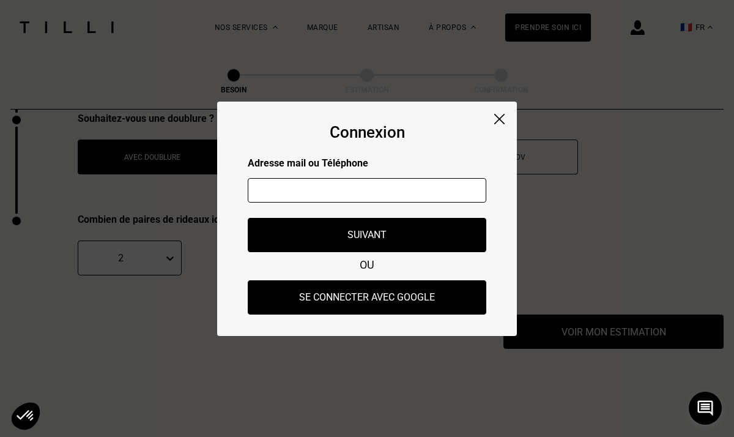
click at [501, 115] on img at bounding box center [499, 119] width 10 height 10
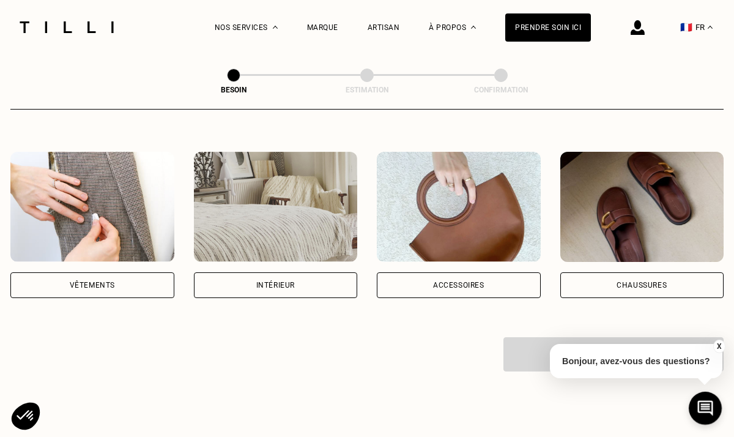
click at [290, 272] on div "Intérieur" at bounding box center [276, 285] width 164 height 26
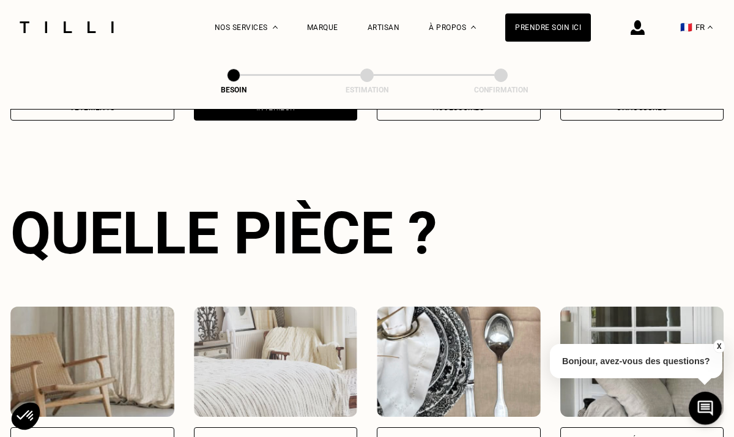
scroll to position [398, 0]
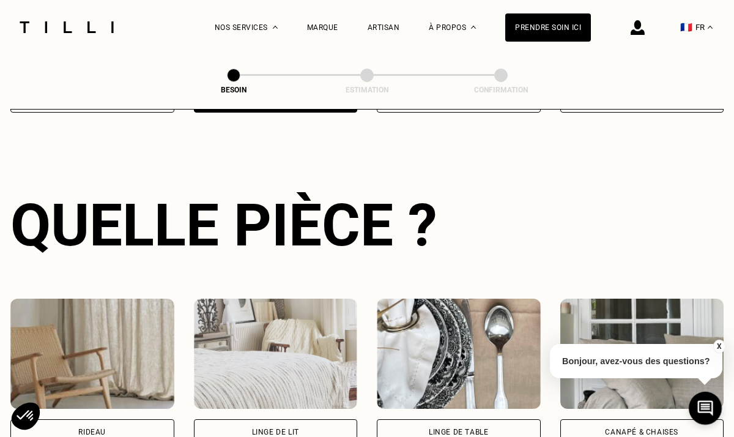
click at [139, 419] on div "Rideau" at bounding box center [92, 432] width 164 height 26
select select "FR"
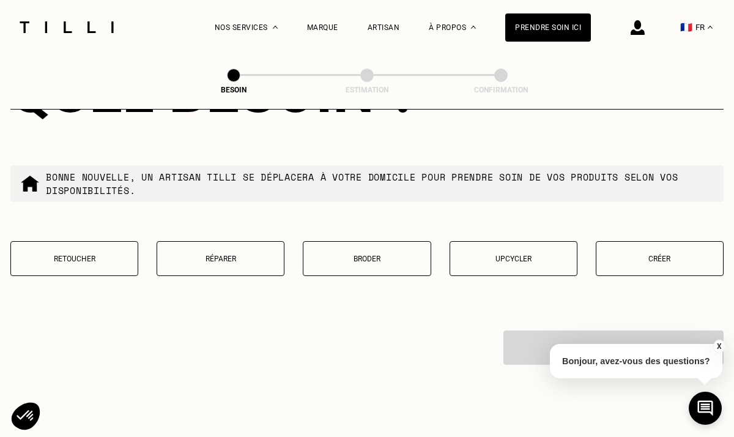
scroll to position [1189, 0]
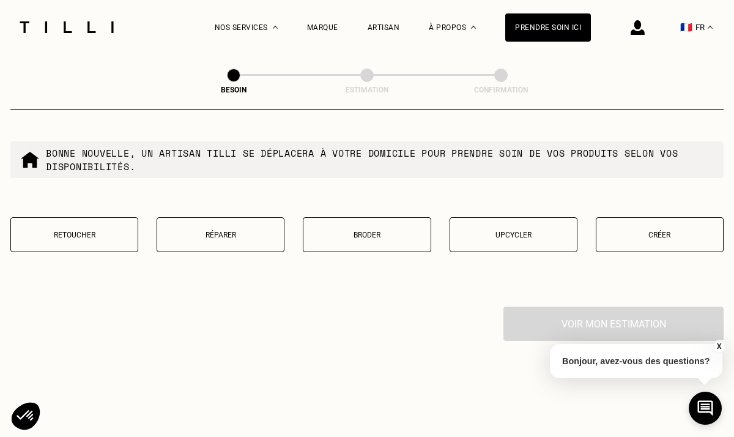
click at [664, 231] on button "Créer" at bounding box center [659, 234] width 128 height 35
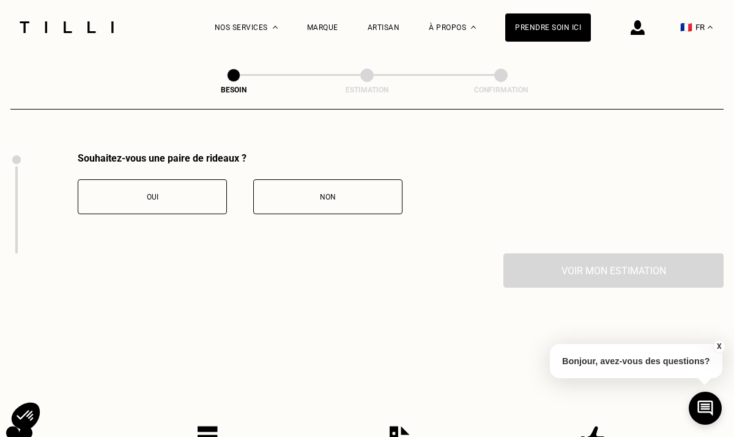
scroll to position [1354, 0]
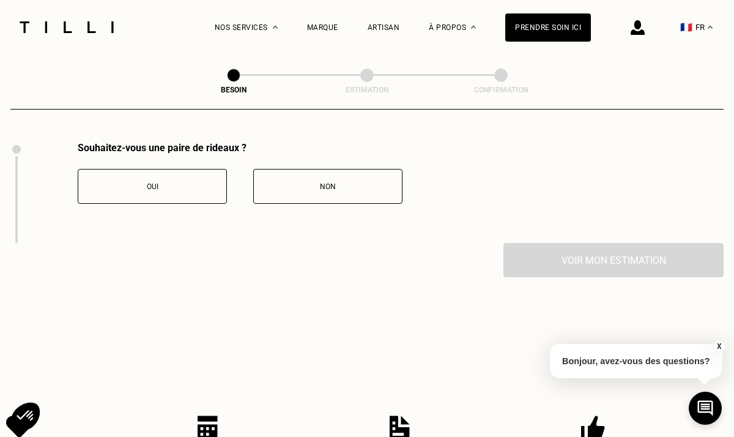
click at [196, 182] on div "Oui" at bounding box center [152, 186] width 136 height 9
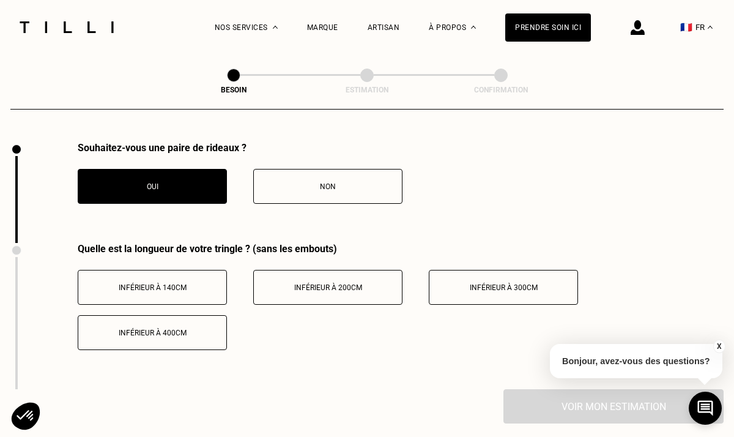
click at [319, 281] on button "Inférieur à 200cm" at bounding box center [327, 287] width 149 height 35
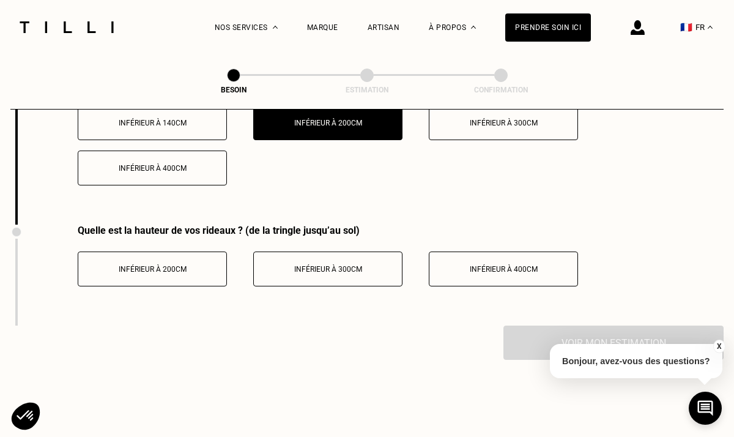
scroll to position [1523, 0]
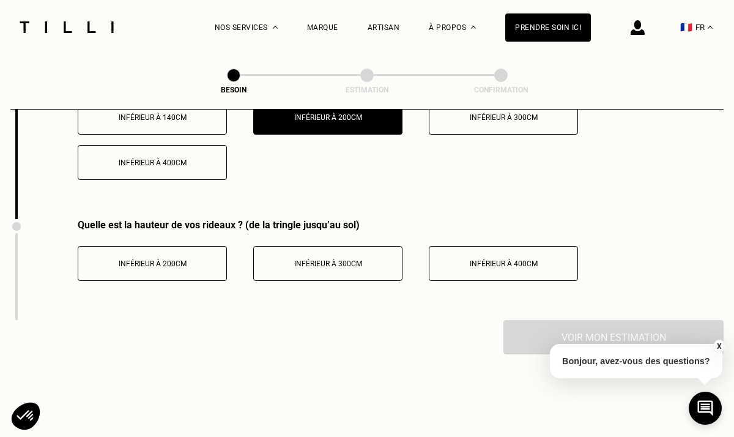
click at [193, 255] on button "Inférieur à 200cm" at bounding box center [152, 263] width 149 height 35
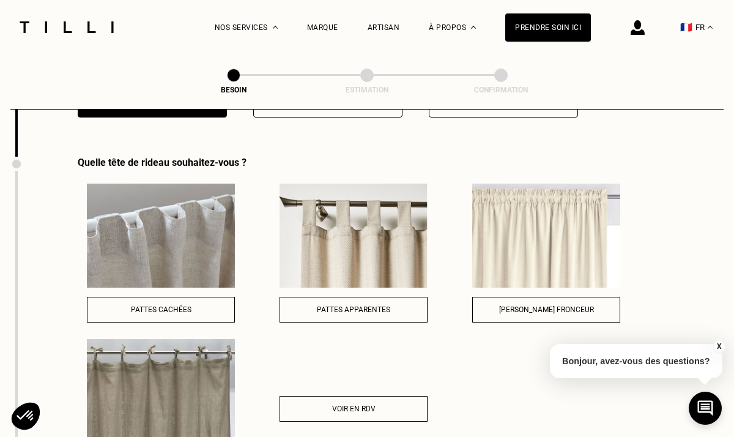
scroll to position [1698, 0]
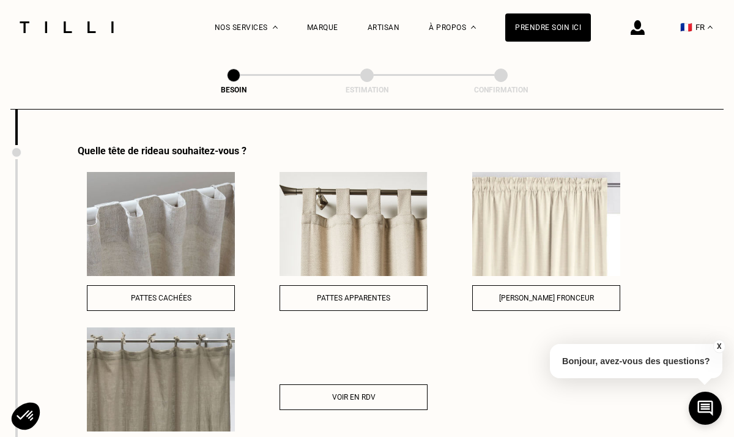
click at [197, 293] on div "Pattes cachées" at bounding box center [161, 297] width 134 height 9
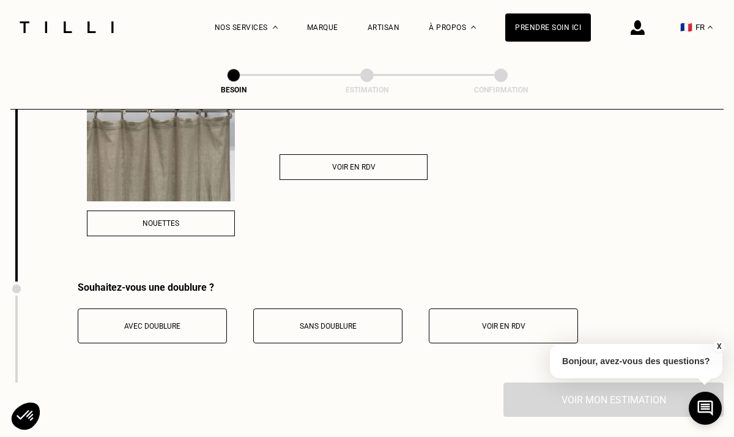
scroll to position [1935, 0]
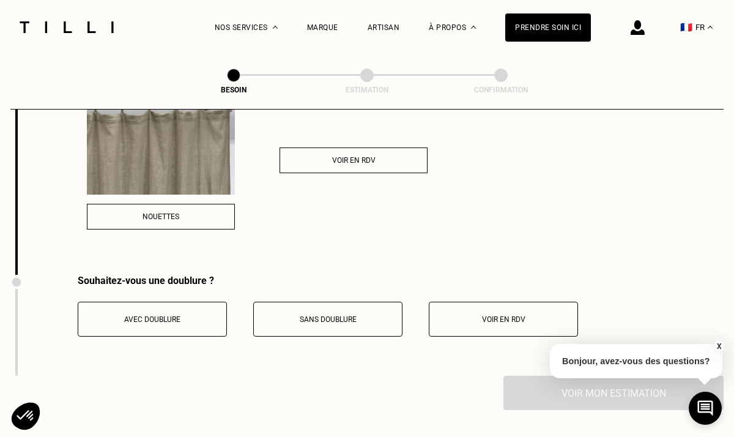
click at [191, 315] on div "Avec doublure" at bounding box center [152, 319] width 136 height 9
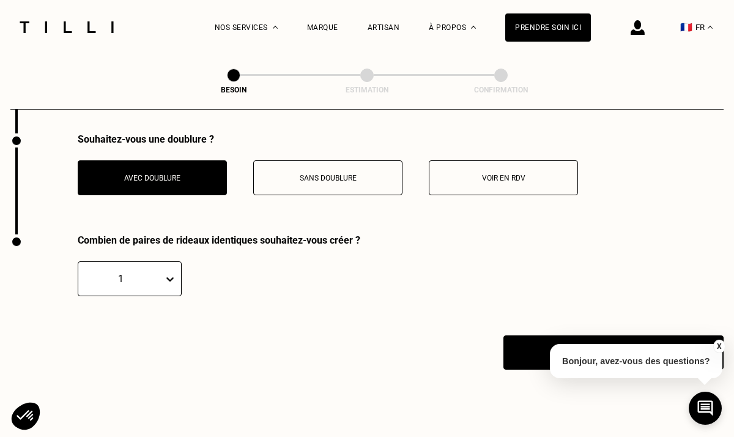
scroll to position [2134, 0]
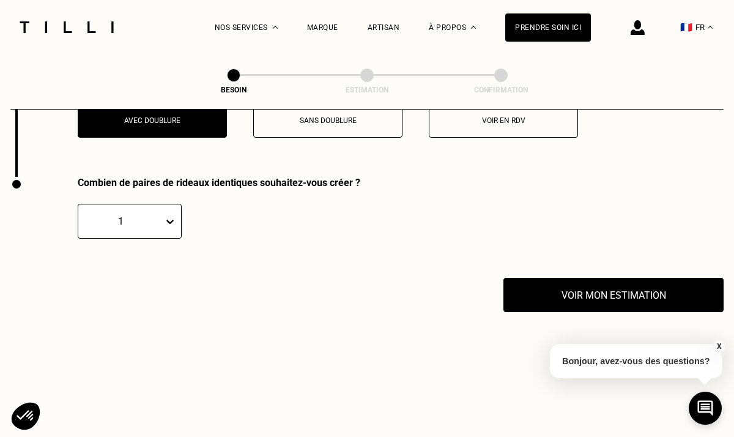
click at [129, 187] on div "Combien de paires de rideaux identiques souhaitez-vous créer ? 1" at bounding box center [219, 208] width 282 height 62
click at [131, 212] on div "1" at bounding box center [120, 221] width 85 height 19
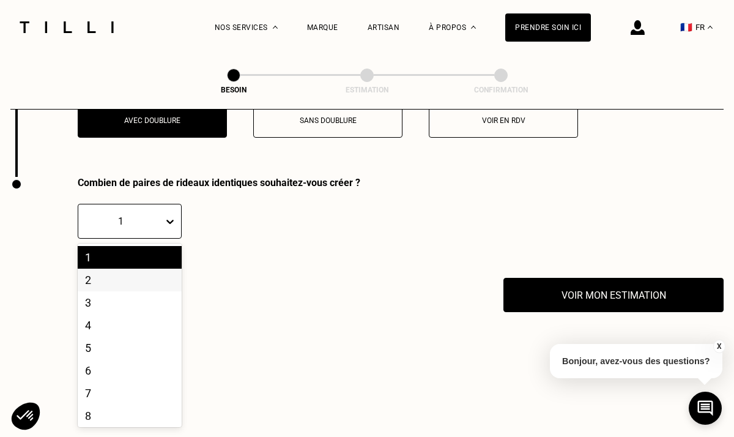
click at [128, 268] on div "2" at bounding box center [130, 279] width 104 height 23
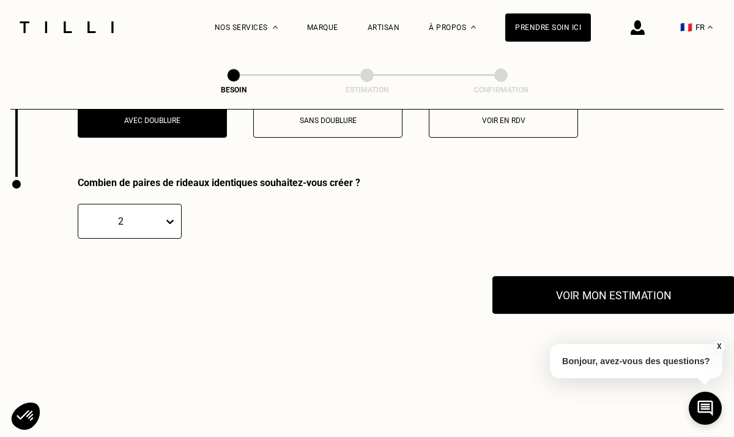
click at [561, 292] on button "Voir mon estimation" at bounding box center [613, 295] width 242 height 38
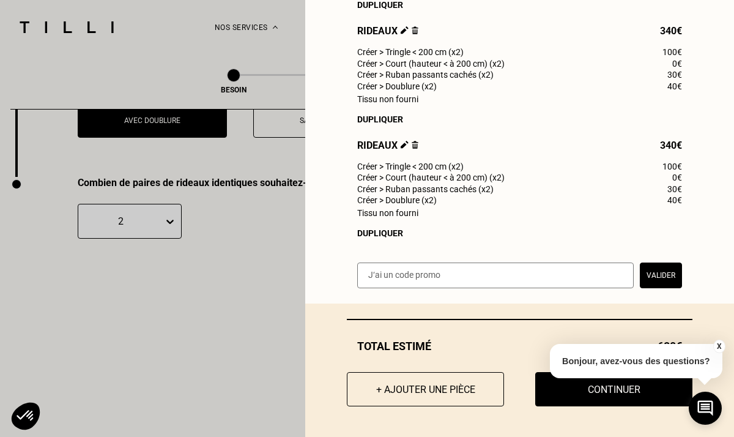
scroll to position [151, 0]
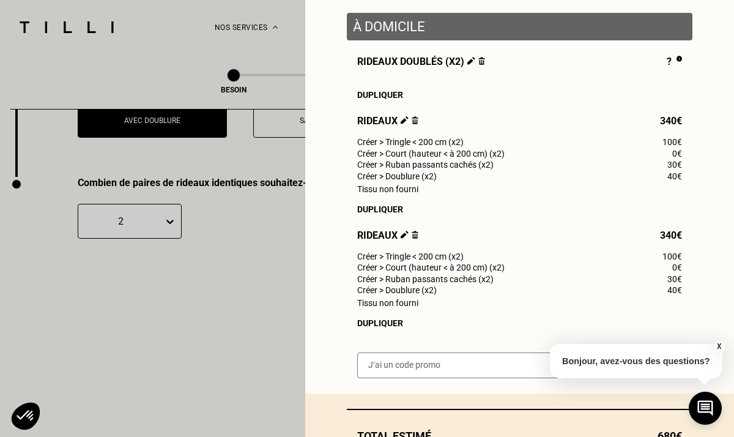
click at [414, 122] on img at bounding box center [414, 120] width 7 height 8
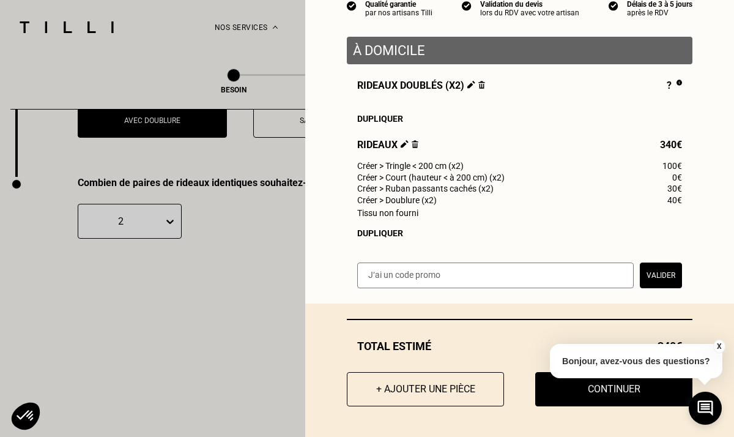
scroll to position [129, 0]
click at [479, 83] on img at bounding box center [481, 85] width 7 height 8
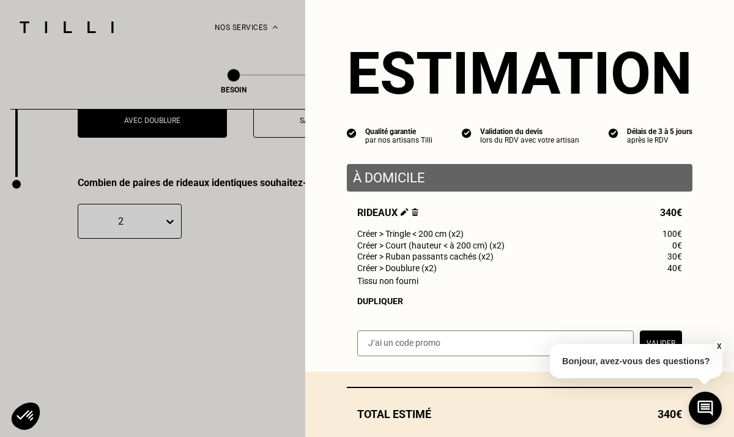
scroll to position [70, 0]
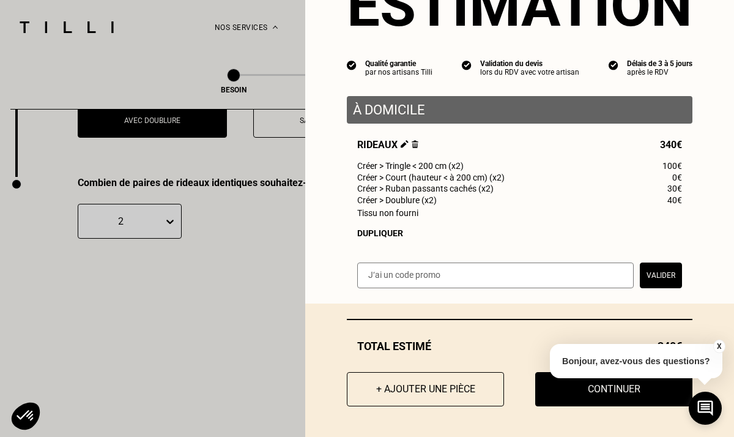
click at [588, 385] on div "X Bonjour, avez-vous des questions?" at bounding box center [636, 358] width 172 height 57
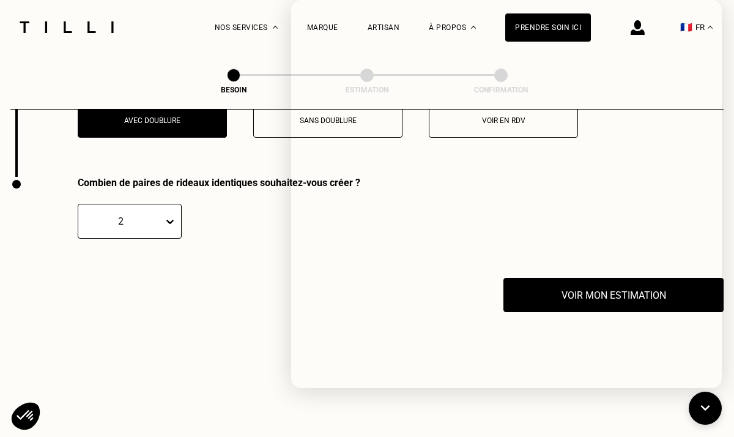
click at [283, 252] on div "Combien de paires de rideaux identiques souhaitez-vous créer ? 2" at bounding box center [185, 227] width 350 height 101
click at [270, 210] on div "2" at bounding box center [219, 221] width 282 height 35
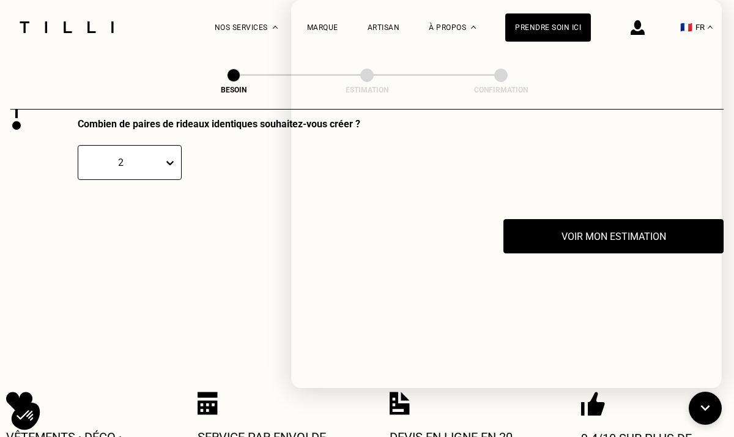
scroll to position [2249, 0]
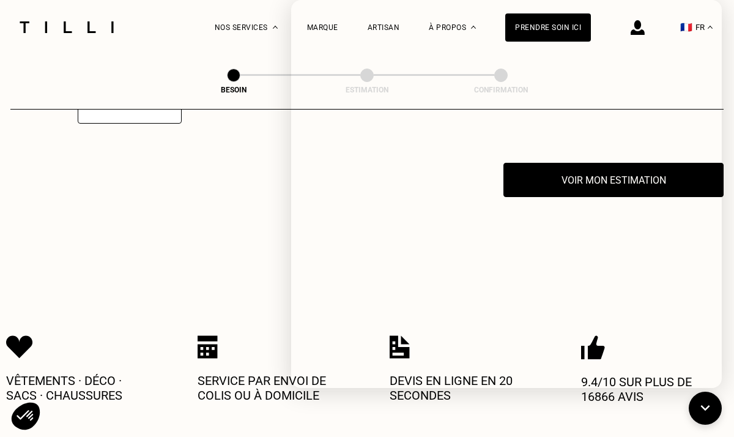
click at [227, 309] on div "Vêtements · Déco · Sacs · Chaussures Service par envoi de colis ou à domicile D…" at bounding box center [366, 368] width 721 height 119
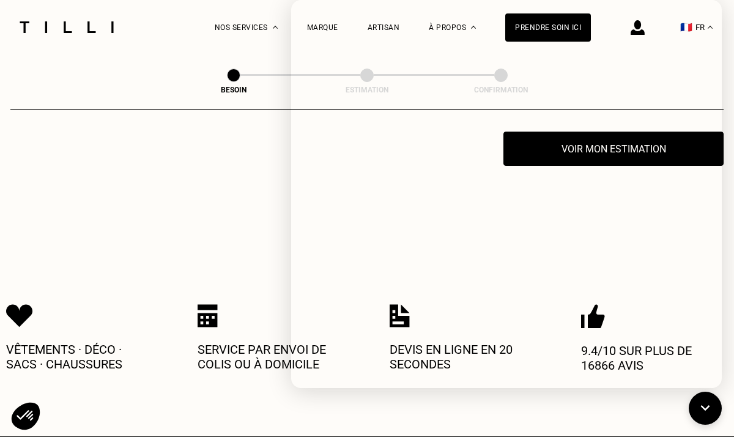
scroll to position [2135, 0]
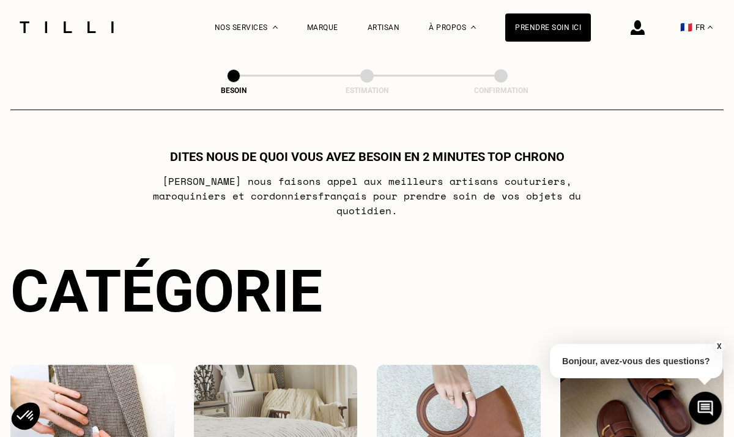
click at [502, 78] on span at bounding box center [500, 75] width 13 height 13
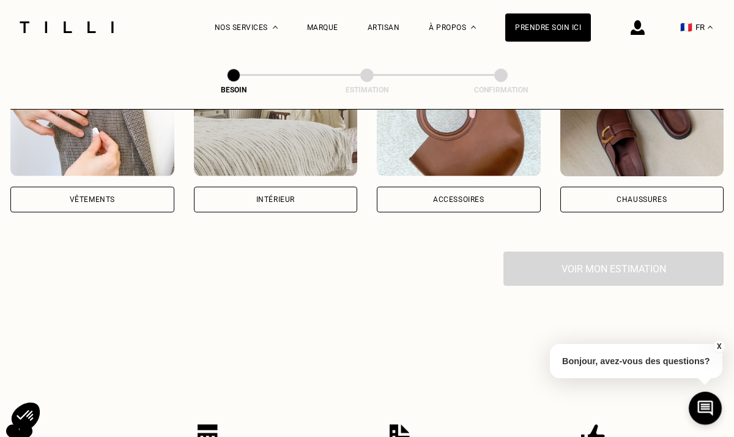
scroll to position [210, 0]
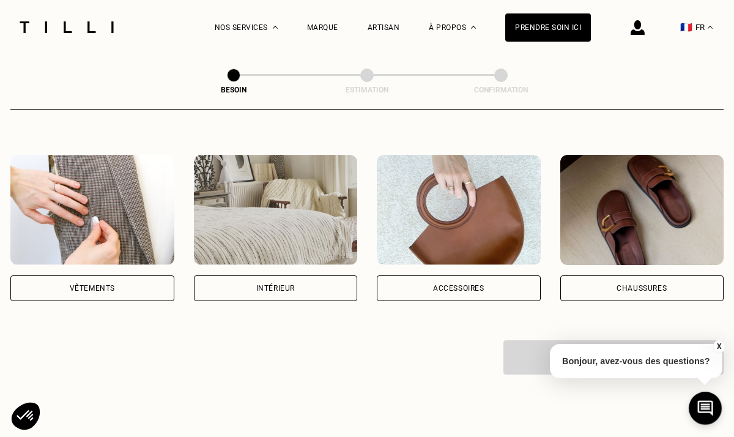
click at [245, 286] on div "Intérieur" at bounding box center [276, 288] width 164 height 26
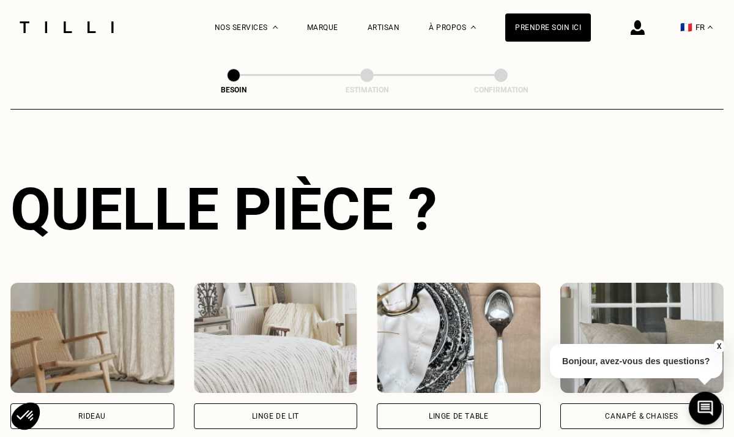
scroll to position [525, 0]
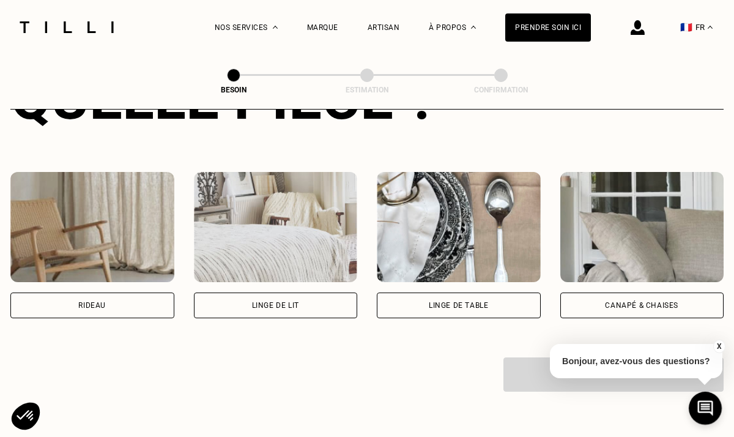
click at [141, 293] on div "Rideau" at bounding box center [92, 305] width 164 height 26
select select "FR"
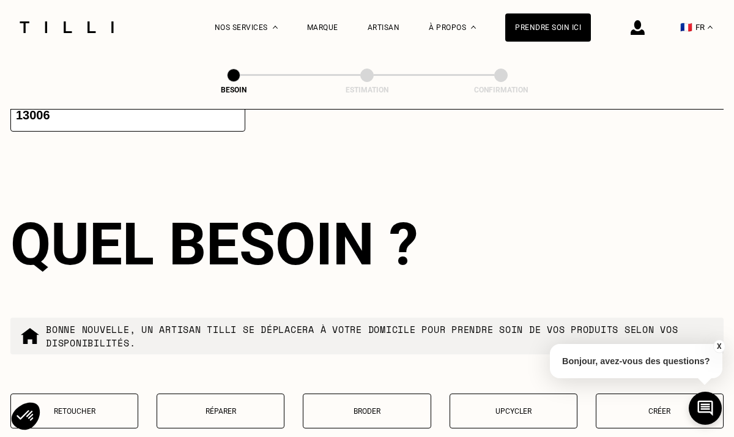
scroll to position [1081, 0]
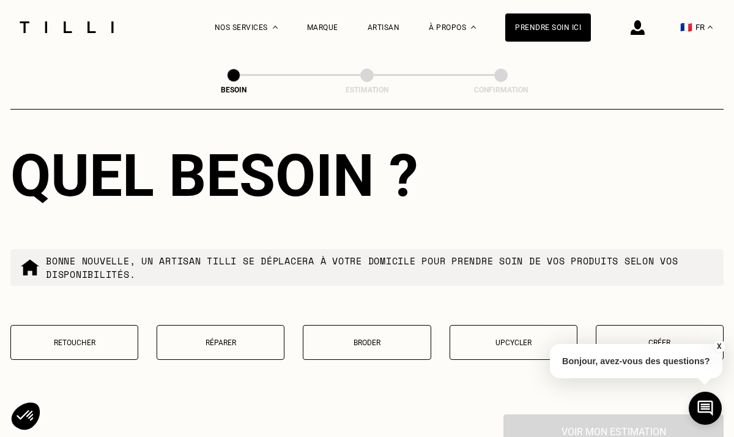
click at [666, 331] on div "X Bonjour, avez-vous des questions?" at bounding box center [636, 358] width 172 height 57
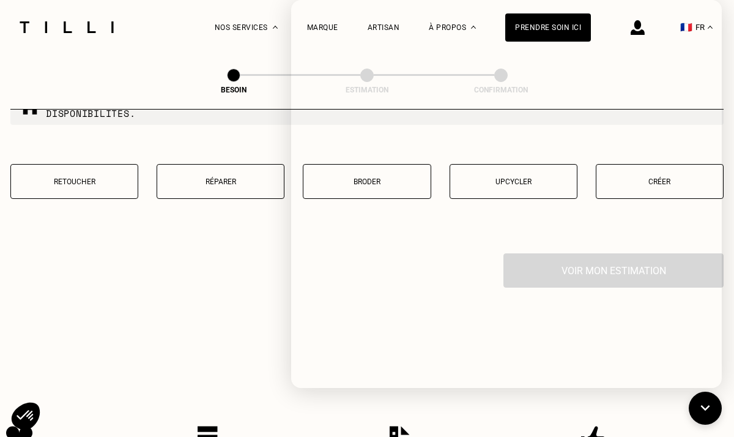
scroll to position [1413, 0]
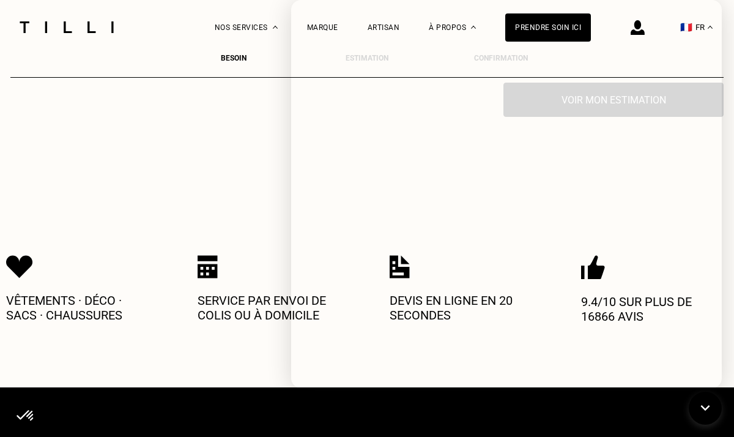
click at [237, 232] on div "Vêtements · Déco · Sacs · Chaussures Service par envoi de colis ou à domicile D…" at bounding box center [366, 288] width 721 height 119
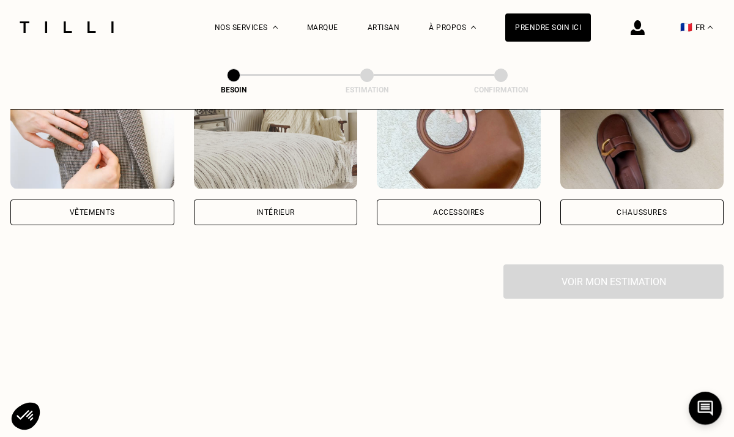
scroll to position [361, 0]
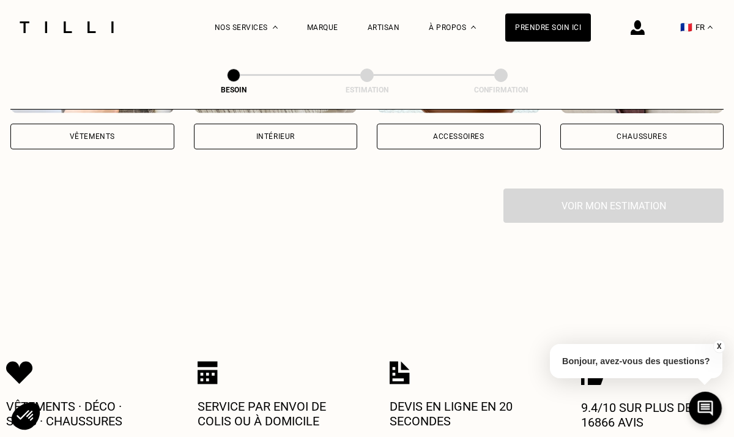
click at [565, 192] on div "Voir mon estimation" at bounding box center [366, 205] width 713 height 34
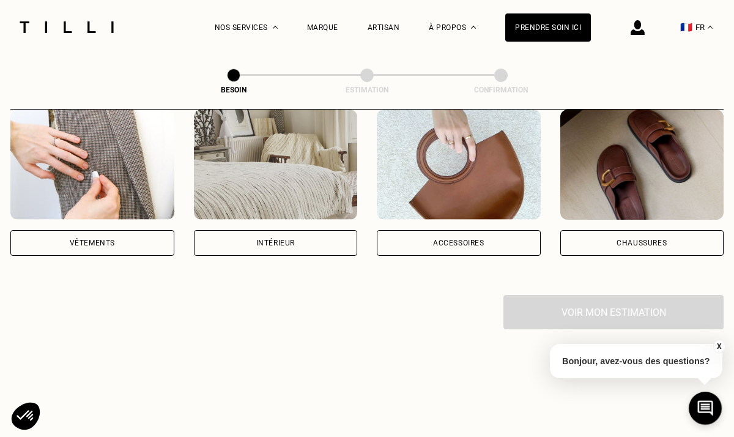
click at [259, 239] on div "Intérieur" at bounding box center [275, 242] width 39 height 7
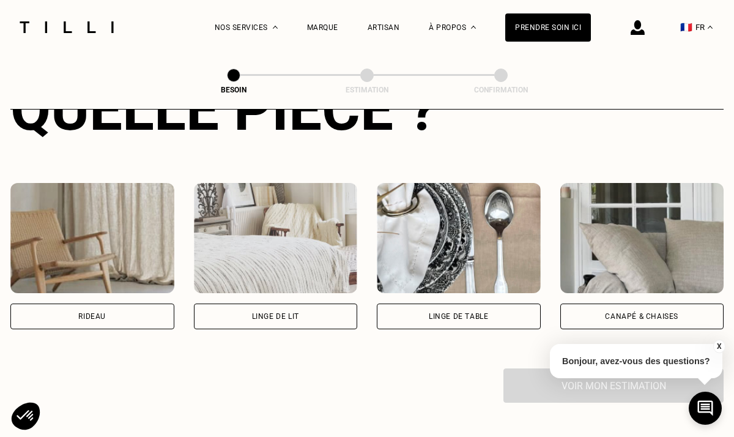
scroll to position [567, 0]
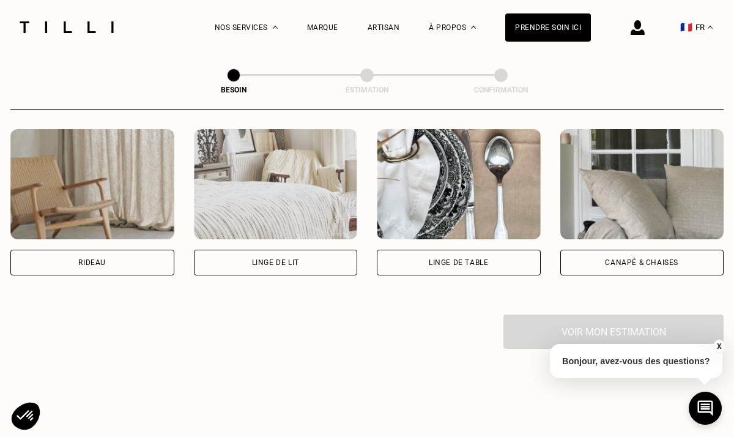
click at [158, 249] on div "Rideau" at bounding box center [92, 262] width 164 height 26
select select "FR"
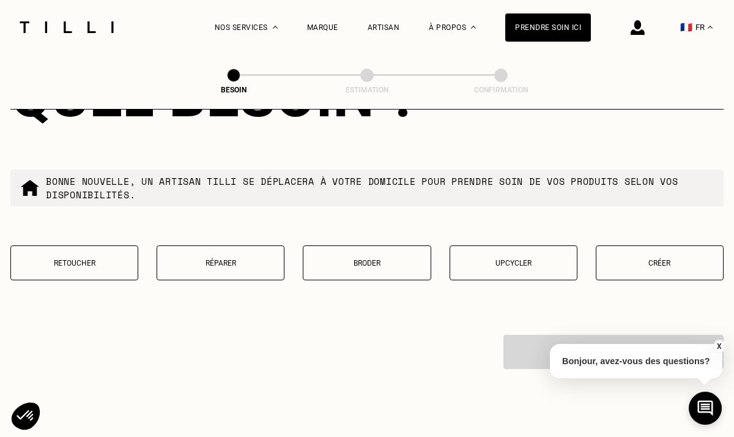
scroll to position [1208, 0]
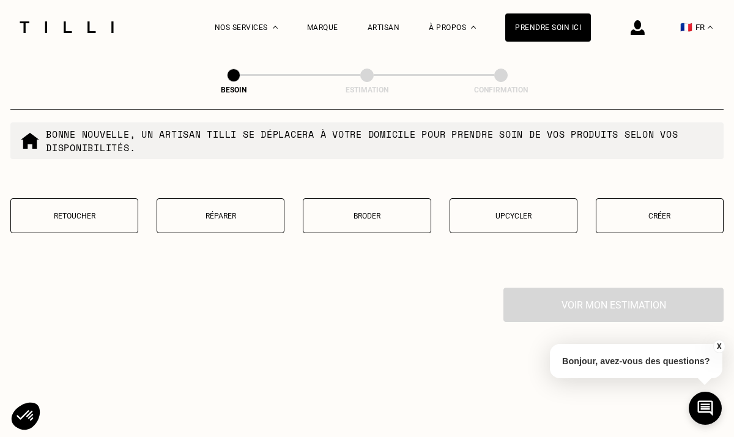
click at [622, 212] on p "Créer" at bounding box center [659, 216] width 114 height 9
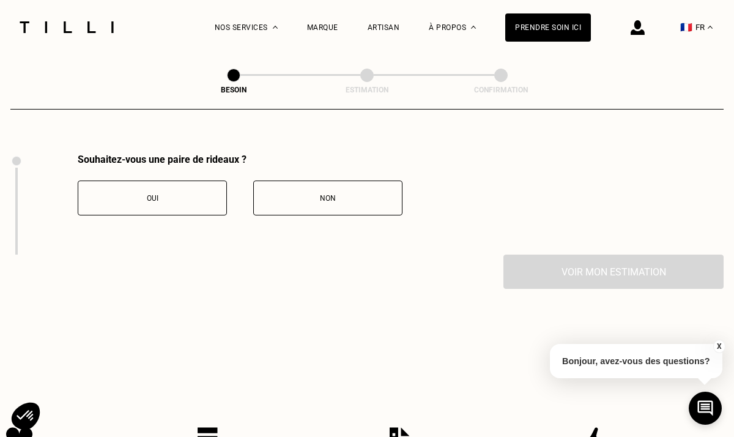
scroll to position [1345, 0]
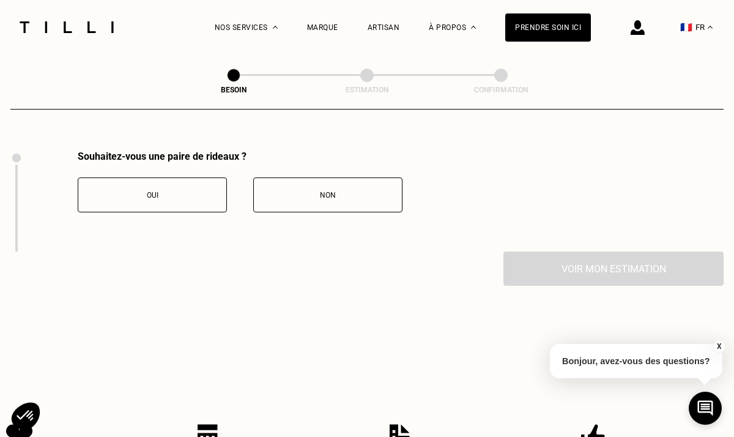
click at [175, 191] on div "Oui" at bounding box center [152, 195] width 136 height 9
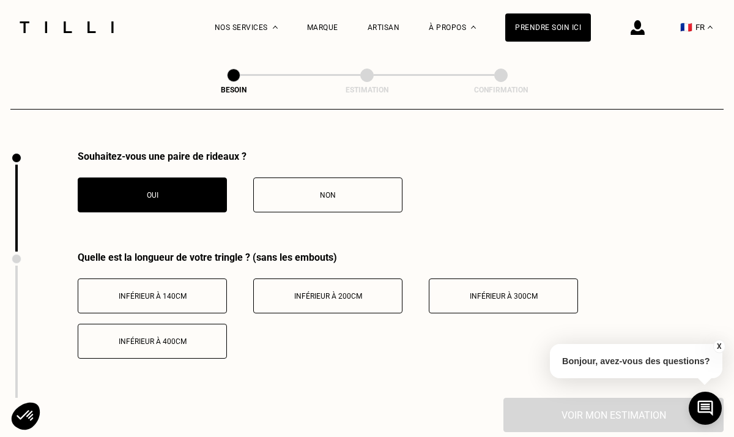
click at [293, 292] on div "Inférieur à 200cm" at bounding box center [328, 296] width 136 height 9
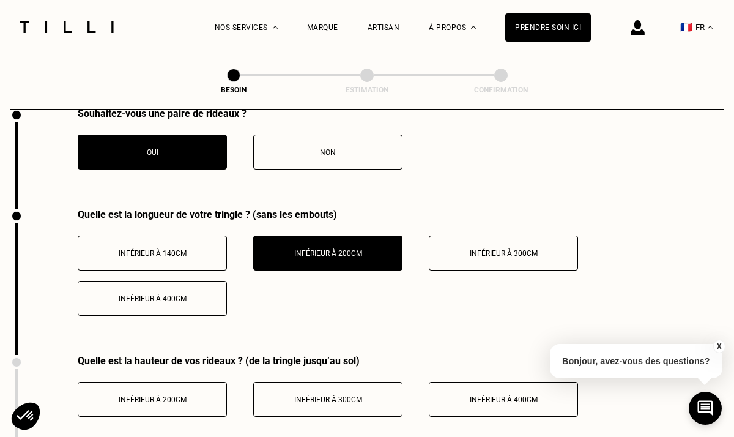
scroll to position [1510, 0]
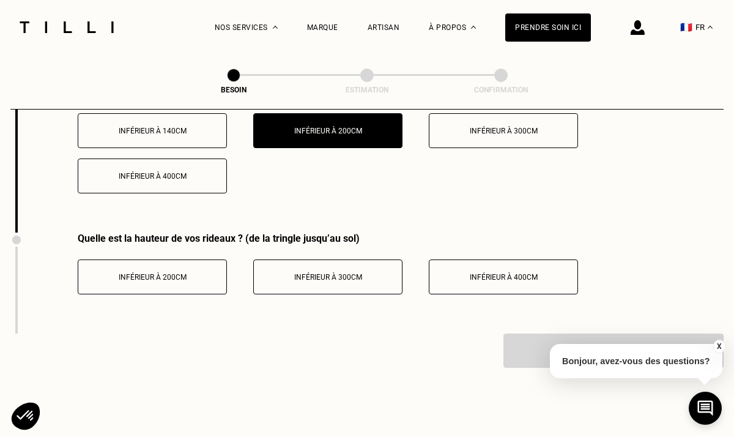
click at [190, 271] on button "Inférieur à 200cm" at bounding box center [152, 276] width 149 height 35
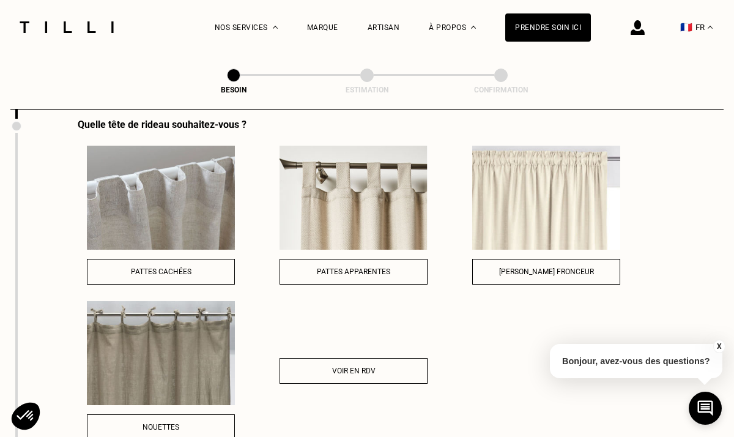
scroll to position [1758, 0]
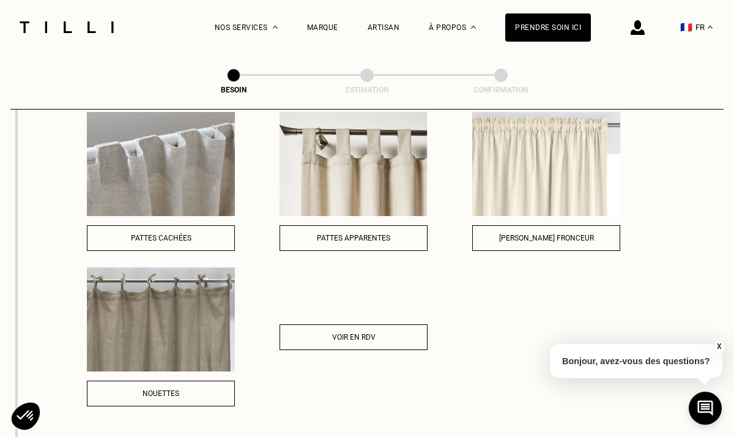
click at [195, 230] on button "Pattes cachées" at bounding box center [161, 238] width 148 height 26
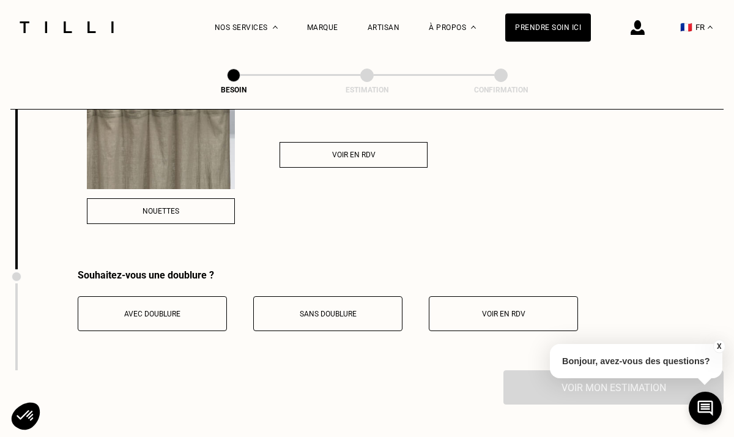
scroll to position [1957, 0]
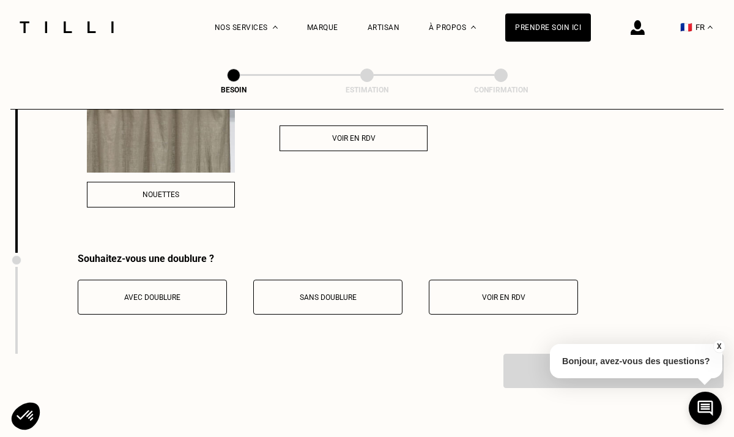
click at [221, 293] on button "Avec doublure" at bounding box center [152, 296] width 149 height 35
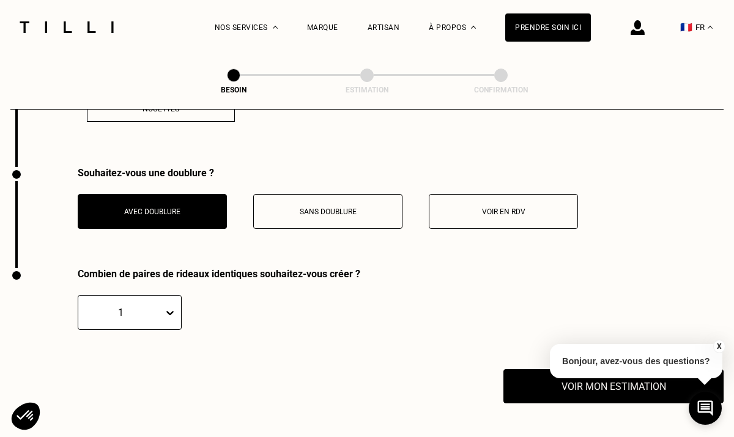
click at [186, 311] on div "1" at bounding box center [219, 312] width 282 height 35
click at [171, 306] on div "1" at bounding box center [130, 312] width 104 height 35
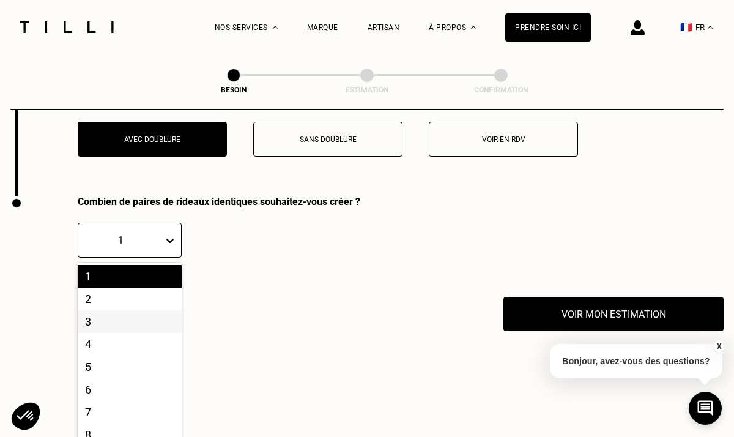
scroll to position [2115, 0]
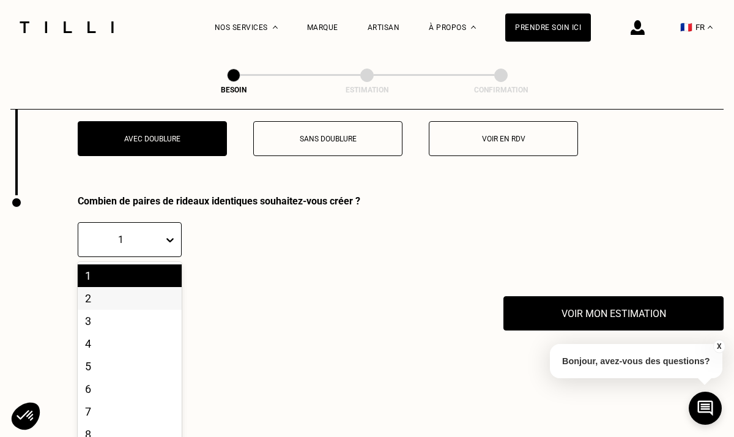
click at [122, 288] on div "2" at bounding box center [130, 298] width 104 height 23
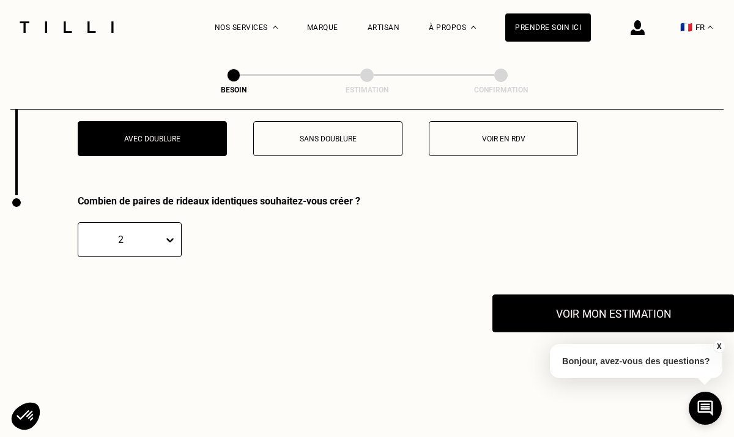
click at [600, 301] on button "Voir mon estimation" at bounding box center [613, 313] width 242 height 38
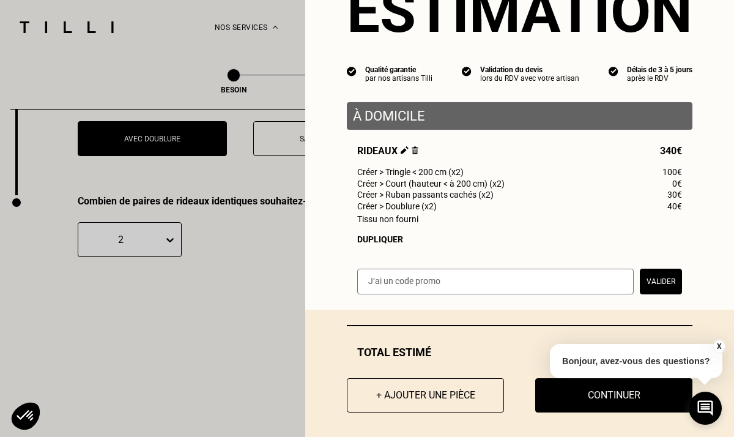
scroll to position [70, 0]
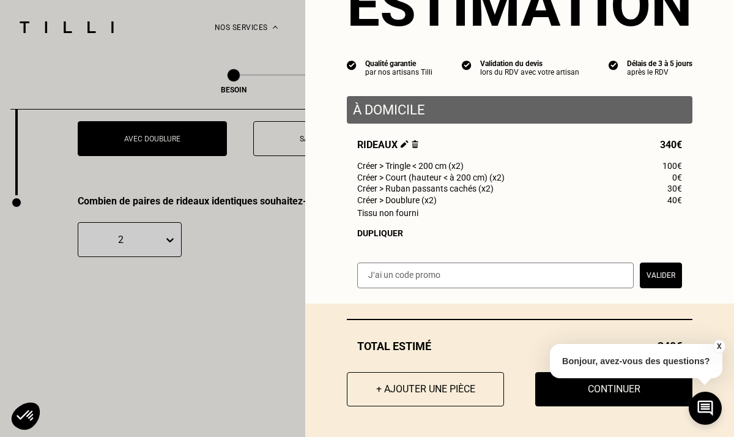
click at [721, 343] on button "X" at bounding box center [718, 345] width 12 height 13
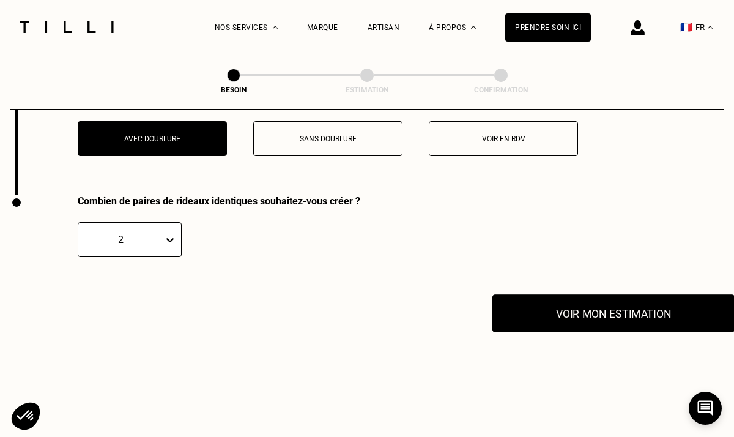
click at [616, 309] on button "Voir mon estimation" at bounding box center [613, 313] width 242 height 38
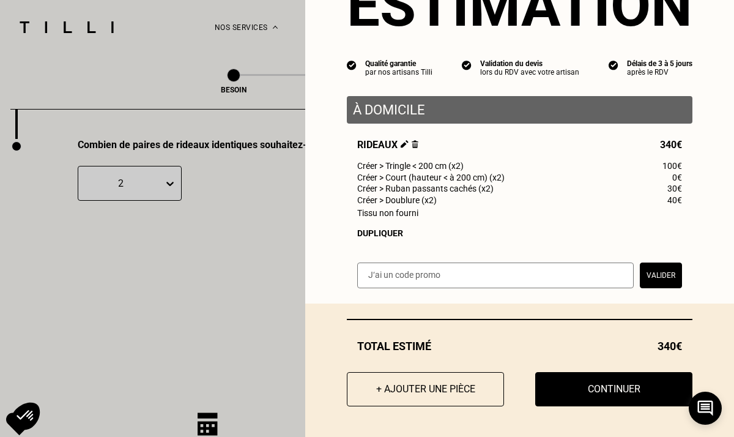
scroll to position [2175, 0]
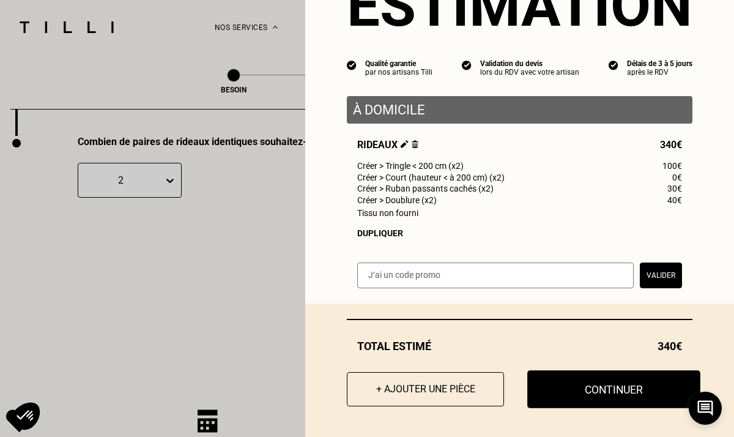
click at [583, 377] on button "Continuer" at bounding box center [613, 389] width 173 height 38
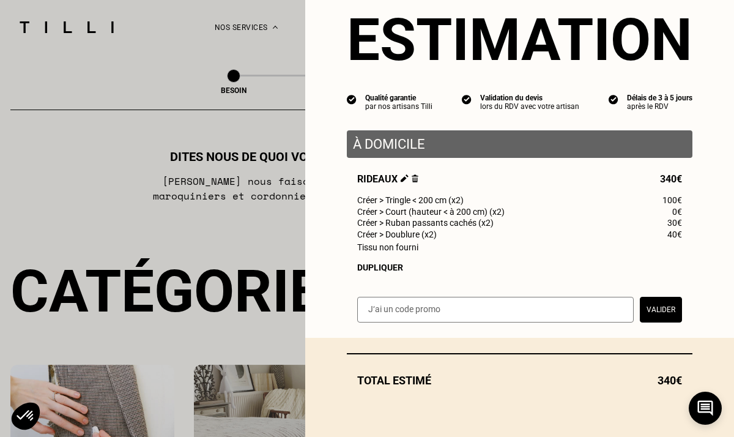
select select "FR"
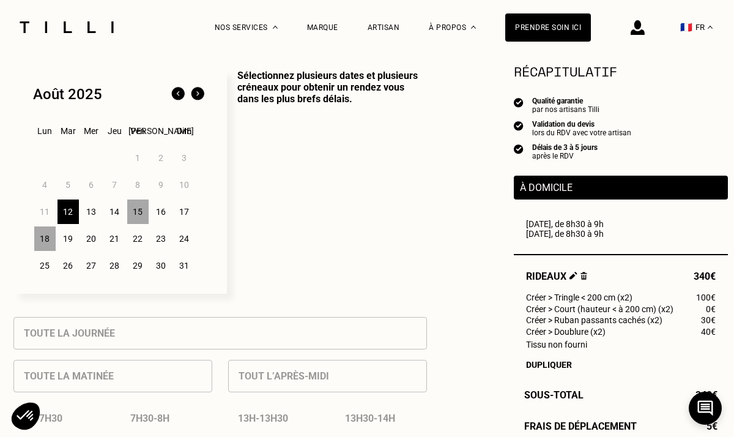
scroll to position [303, 0]
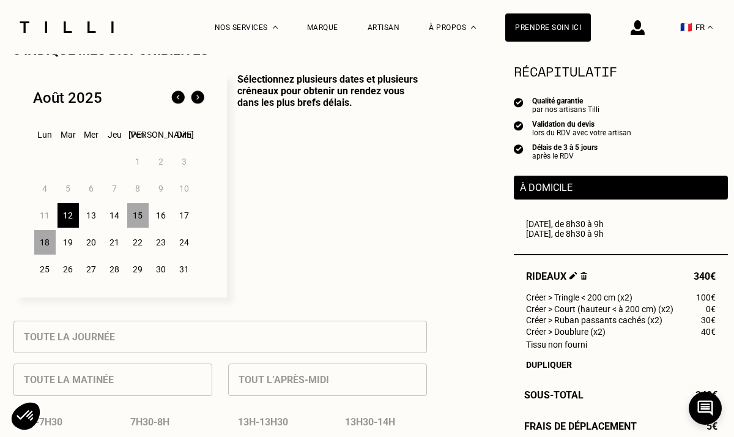
click at [141, 223] on div "15" at bounding box center [137, 215] width 21 height 24
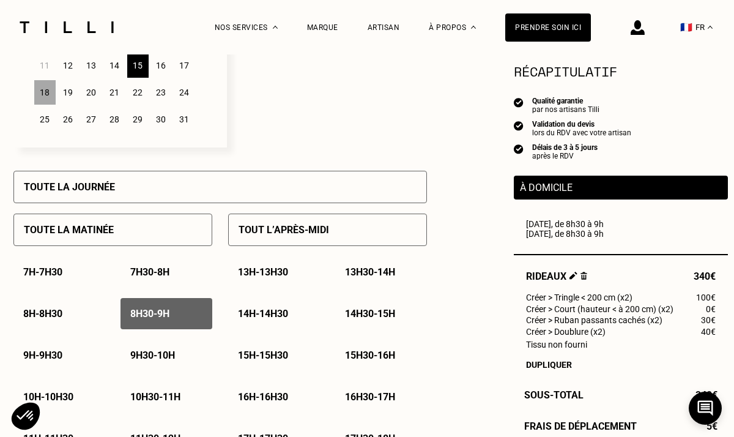
scroll to position [493, 0]
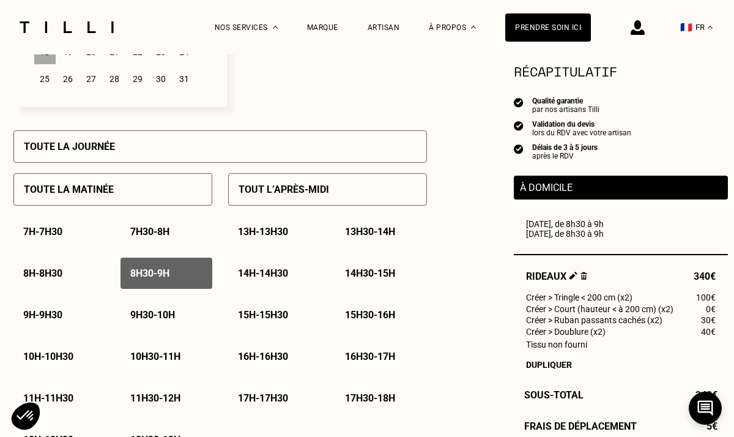
click at [166, 276] on p "8h30 - 9h" at bounding box center [149, 273] width 39 height 12
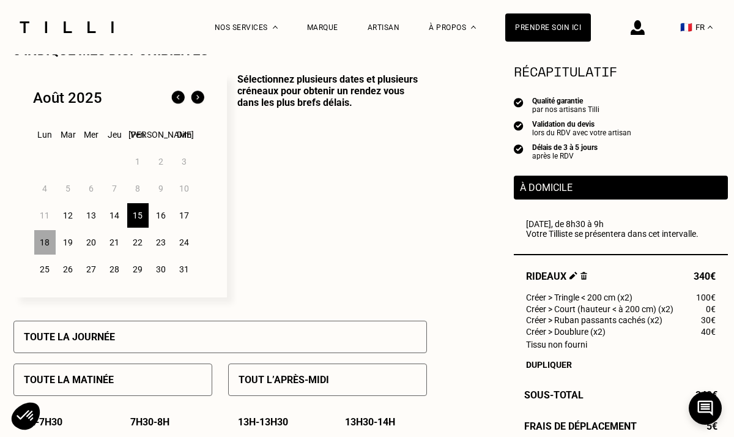
scroll to position [281, 0]
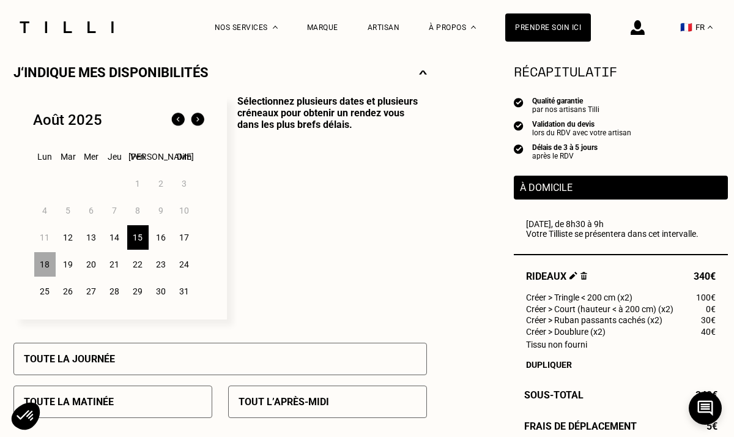
click at [141, 245] on div "15" at bounding box center [137, 237] width 21 height 24
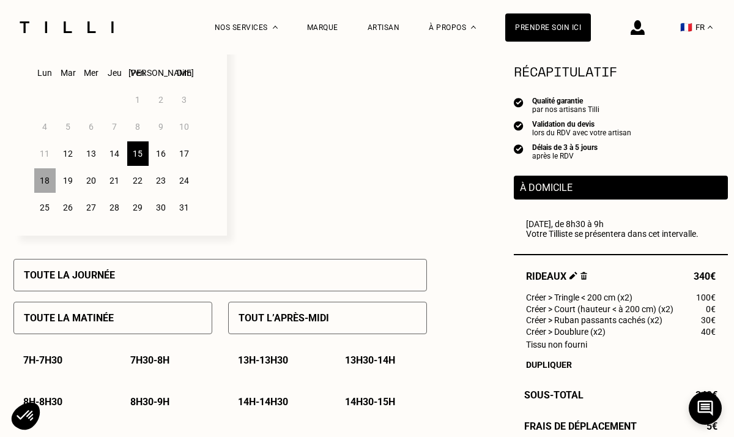
scroll to position [356, 0]
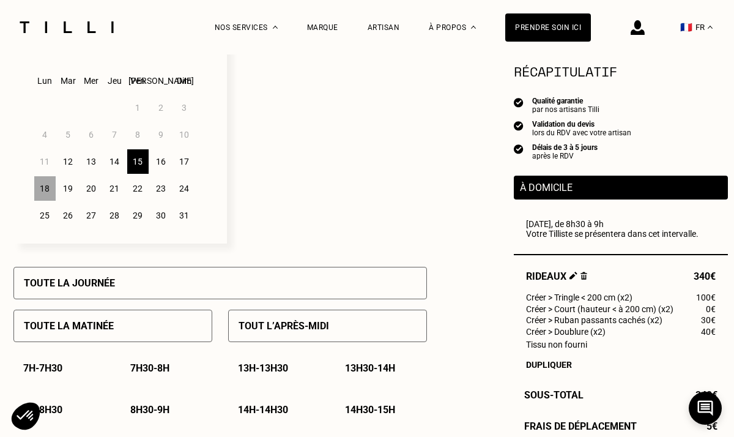
click at [47, 191] on div "18" at bounding box center [44, 188] width 21 height 24
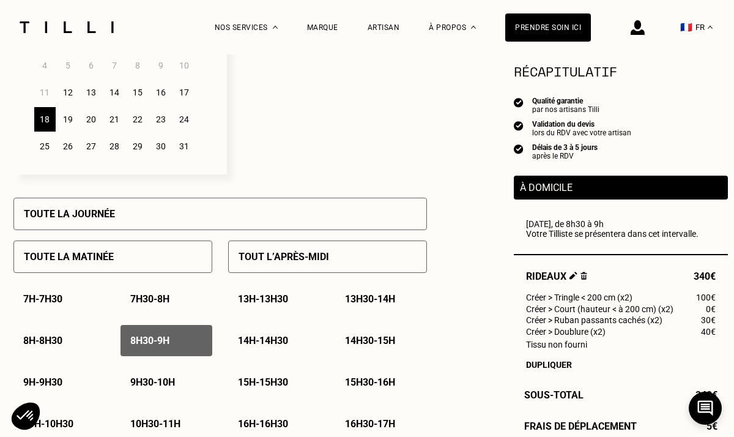
scroll to position [421, 0]
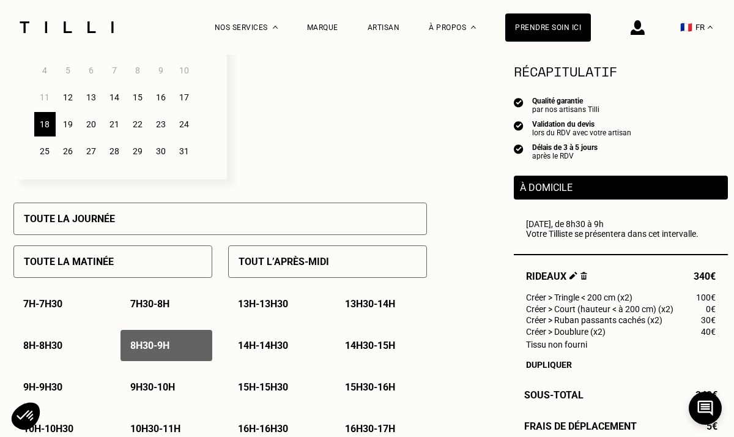
click at [153, 356] on div "8h30 - 9h" at bounding box center [166, 345] width 92 height 31
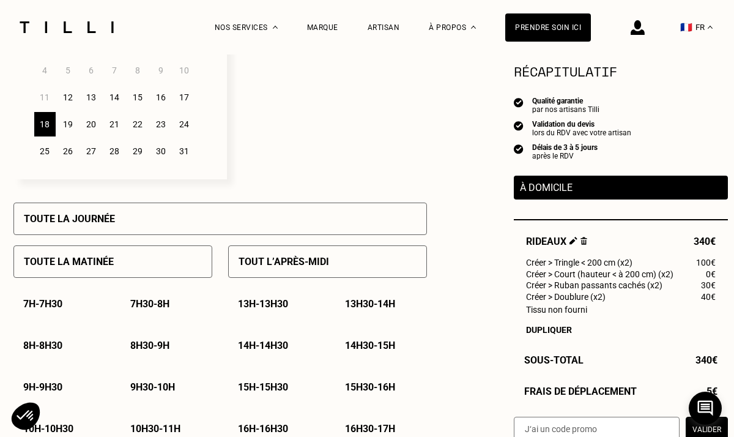
click at [86, 127] on div "20" at bounding box center [91, 124] width 21 height 24
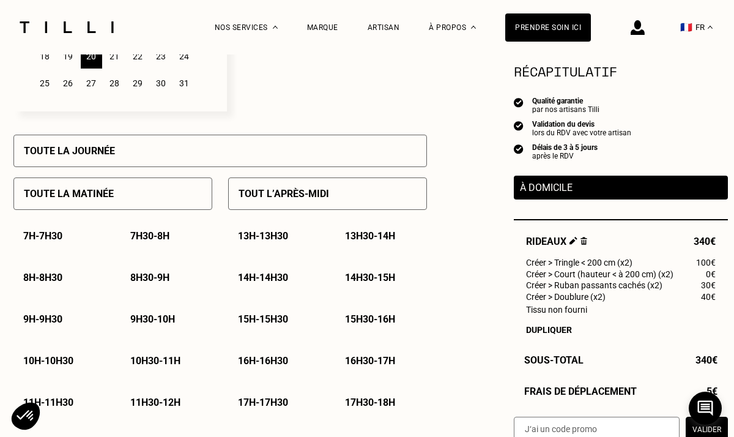
scroll to position [489, 0]
click at [56, 316] on p "9h - 9h30" at bounding box center [42, 318] width 39 height 12
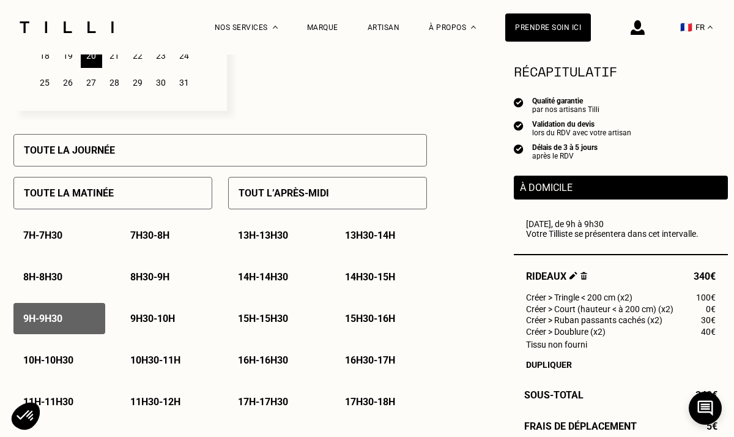
click at [146, 315] on p "9h30 - 10h" at bounding box center [152, 318] width 45 height 12
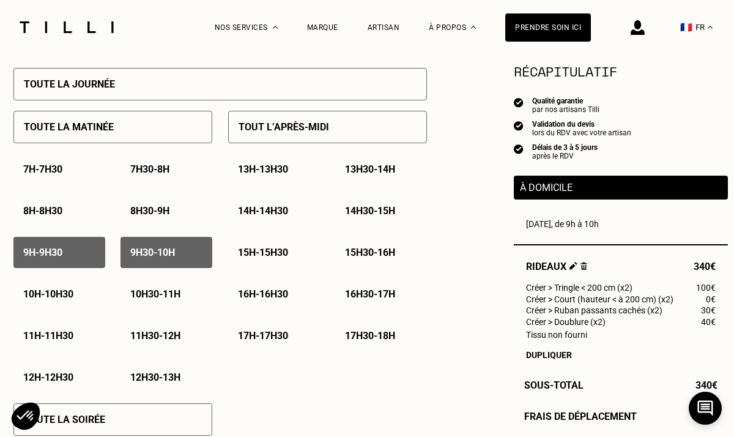
scroll to position [563, 0]
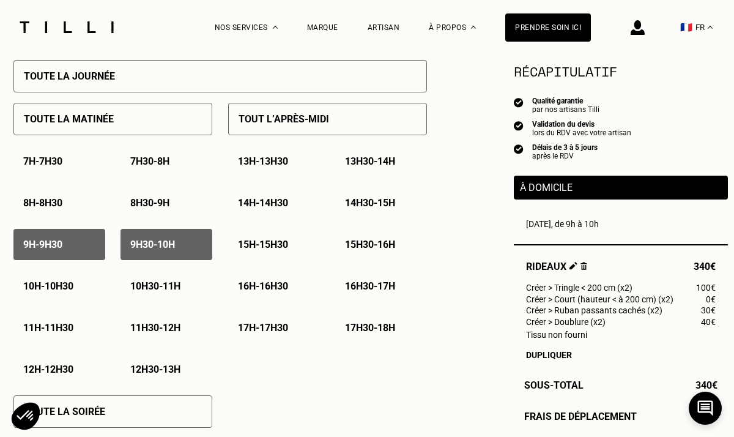
click at [61, 290] on p "10h - 10h30" at bounding box center [48, 286] width 50 height 12
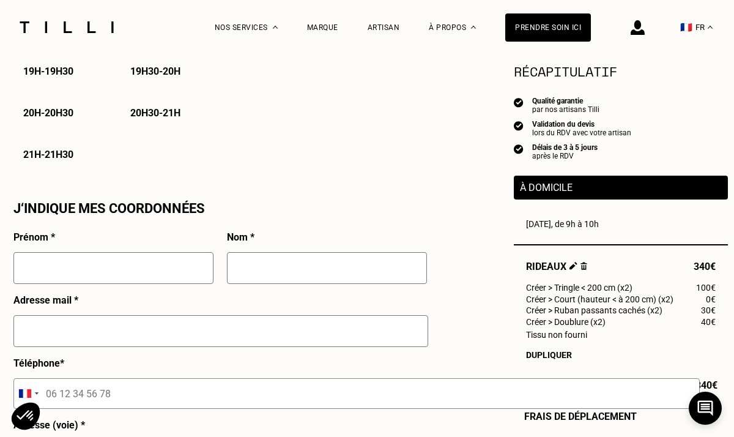
scroll to position [1015, 0]
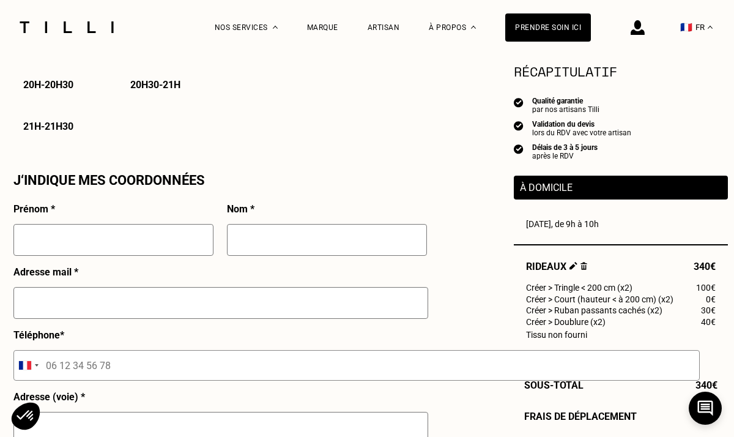
click at [128, 243] on input "text" at bounding box center [113, 240] width 200 height 32
type input "[PERSON_NAME]"
type input "ESTEVE"
type input "[EMAIL_ADDRESS][DOMAIN_NAME]"
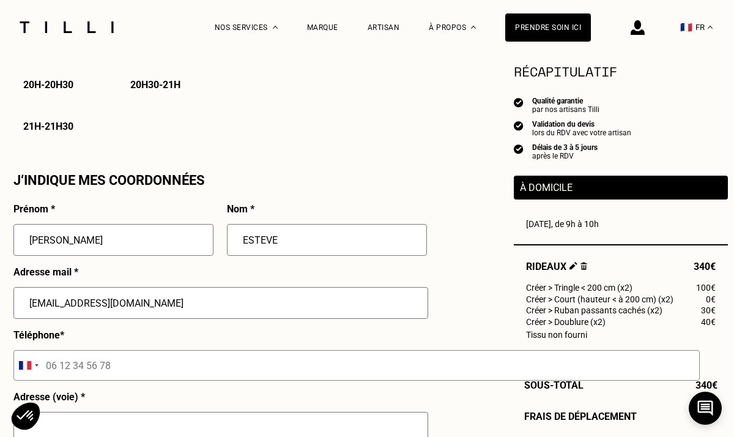
type input "06 50 83 51 15"
type input "[STREET_ADDRESS][PERSON_NAME]"
type input "[GEOGRAPHIC_DATA]"
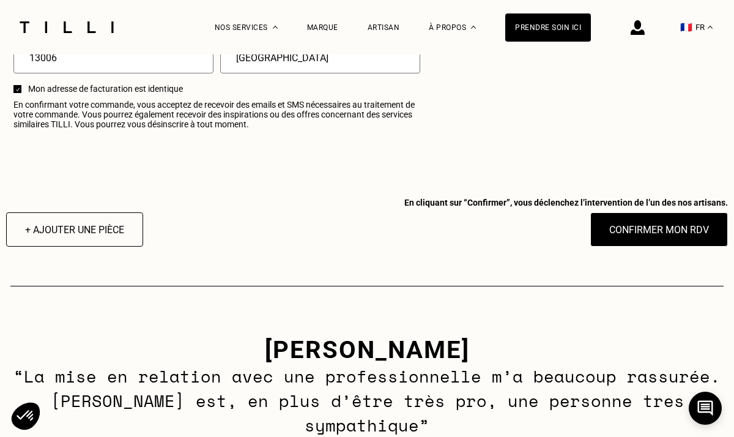
scroll to position [1552, 0]
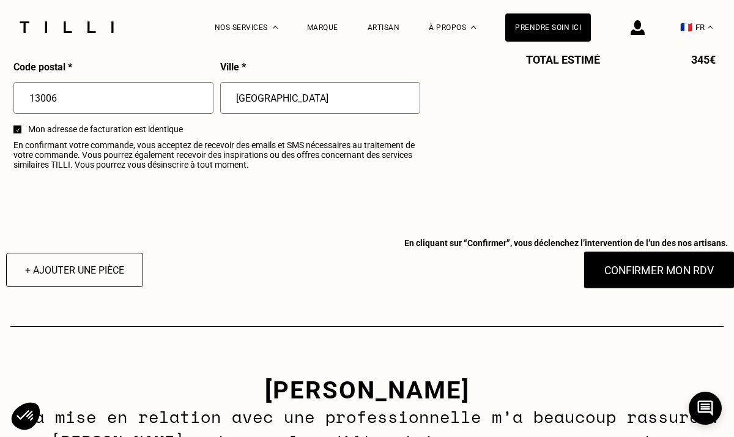
click at [637, 270] on button "Confirmer mon RDV" at bounding box center [659, 270] width 152 height 38
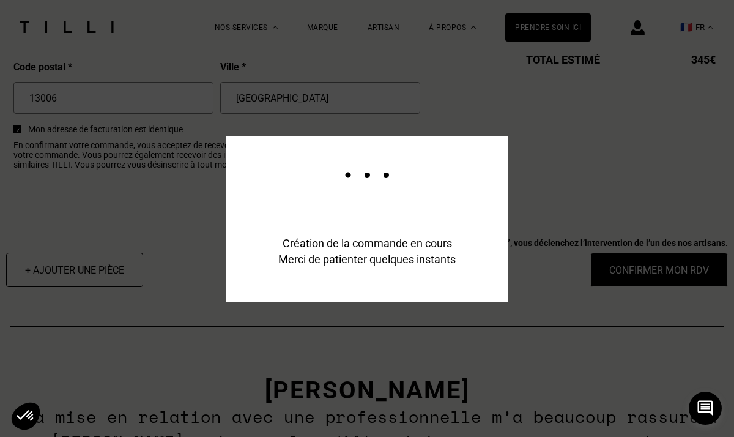
scroll to position [1582, 0]
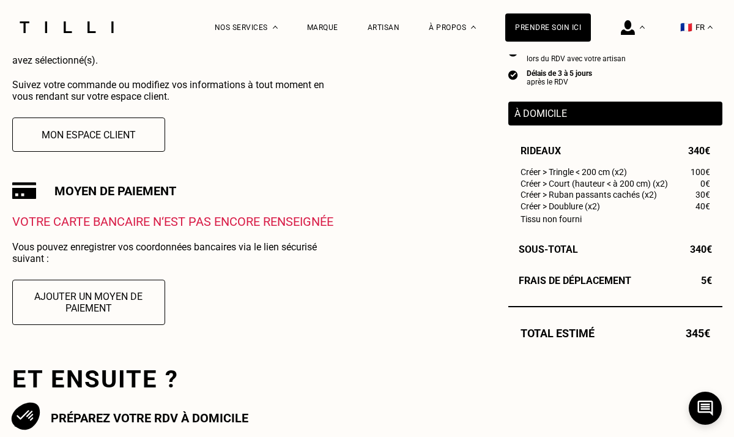
scroll to position [270, 0]
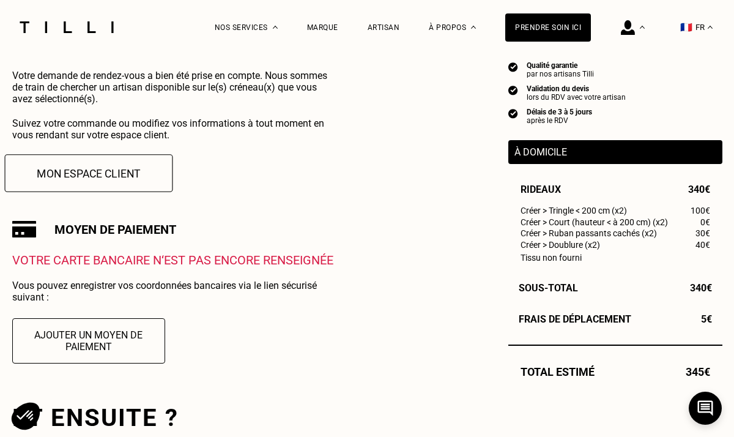
click at [141, 177] on button "Mon espace client" at bounding box center [88, 173] width 168 height 38
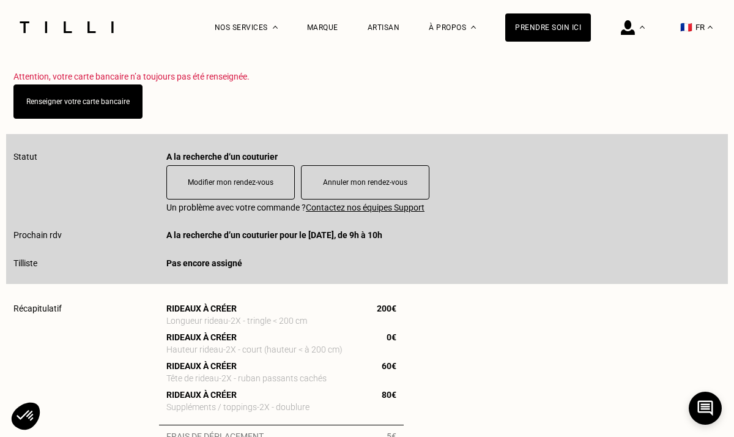
scroll to position [230, 0]
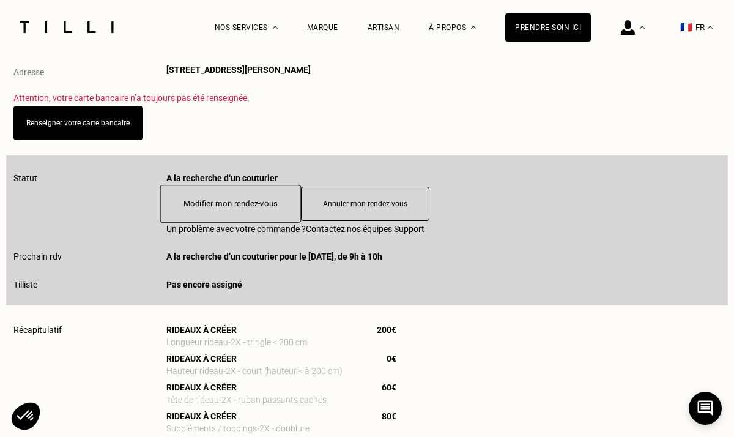
click at [245, 208] on button "Modifier mon rendez-vous" at bounding box center [230, 204] width 141 height 38
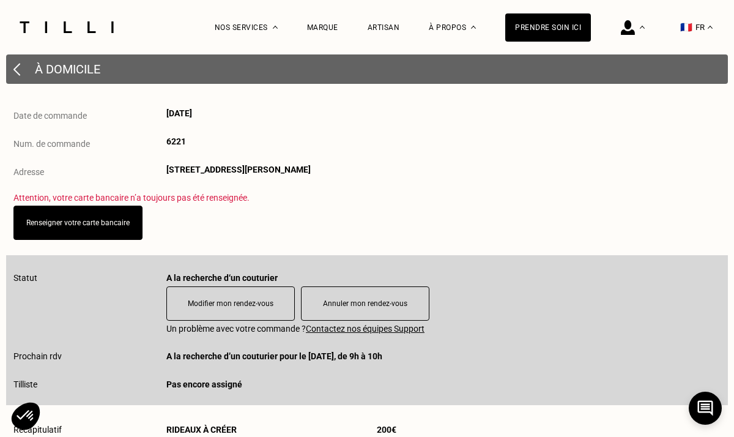
scroll to position [124, 0]
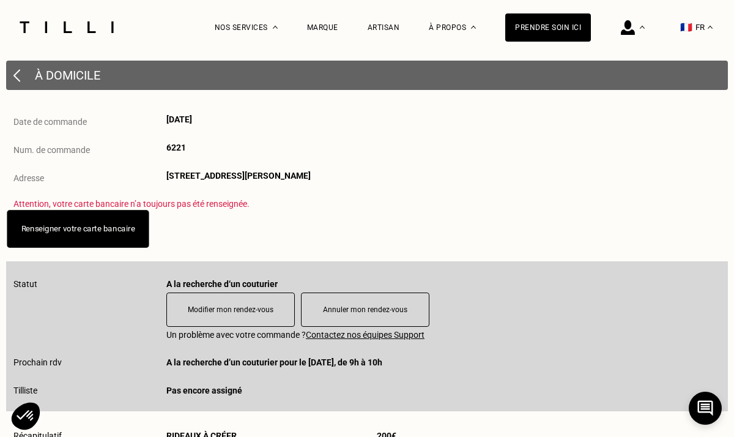
click at [63, 215] on button "Renseigner votre carte bancaire" at bounding box center [78, 229] width 142 height 38
click at [117, 229] on link "Renseigner votre carte bancaire" at bounding box center [78, 228] width 114 height 9
